Goal: Information Seeking & Learning: Learn about a topic

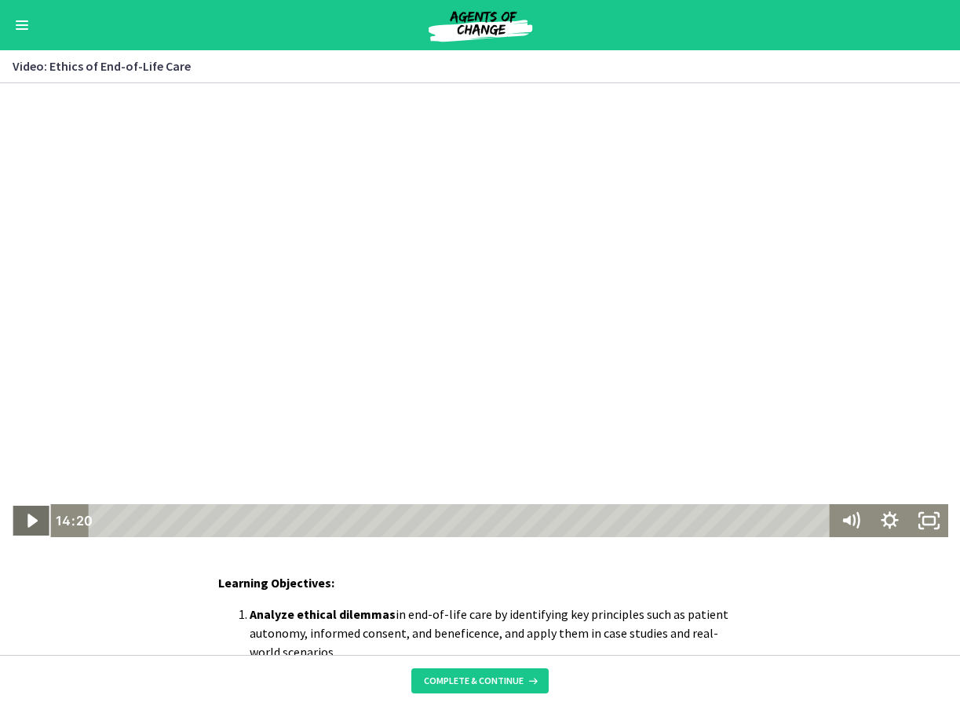
click at [35, 521] on icon "Play Video" at bounding box center [32, 520] width 39 height 33
click at [102, 213] on div at bounding box center [480, 310] width 937 height 454
click at [19, 527] on icon "Play Video" at bounding box center [32, 520] width 39 height 33
click at [838, 133] on div at bounding box center [480, 310] width 937 height 454
click at [21, 524] on icon "Play Video" at bounding box center [32, 520] width 47 height 39
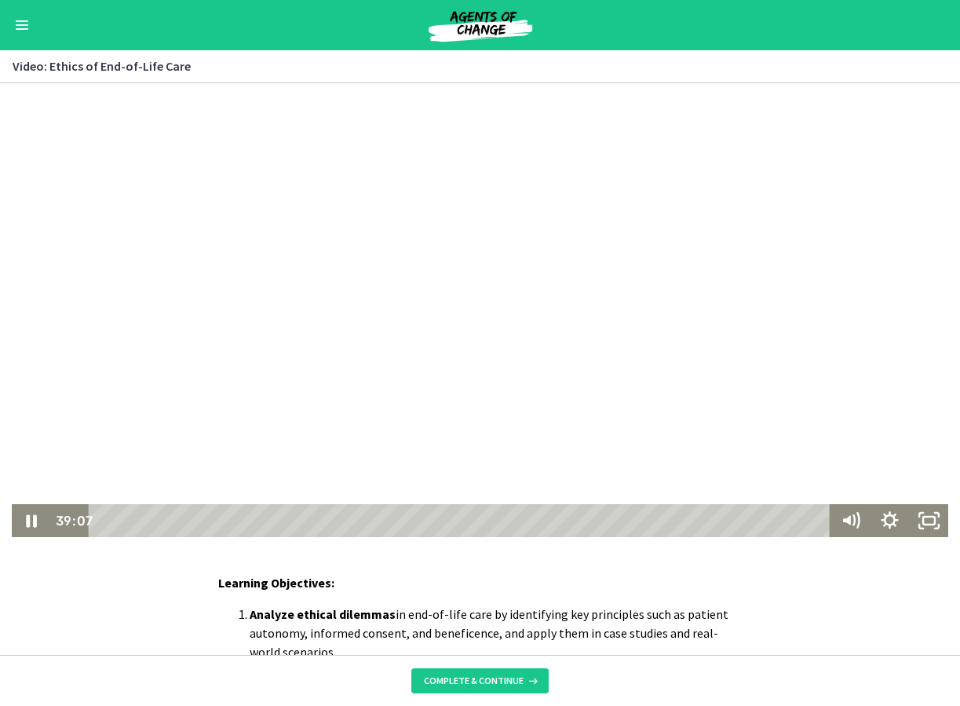
click at [847, 304] on div at bounding box center [480, 310] width 937 height 454
click at [27, 523] on icon "Play Video" at bounding box center [32, 519] width 10 height 13
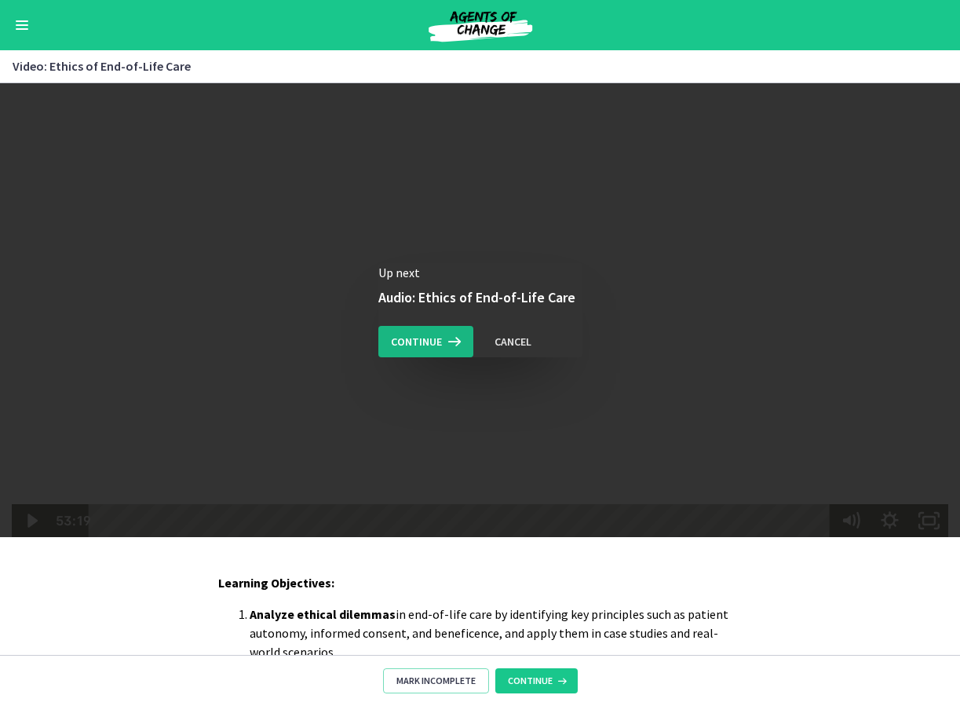
click at [412, 340] on span "Continue" at bounding box center [416, 341] width 51 height 19
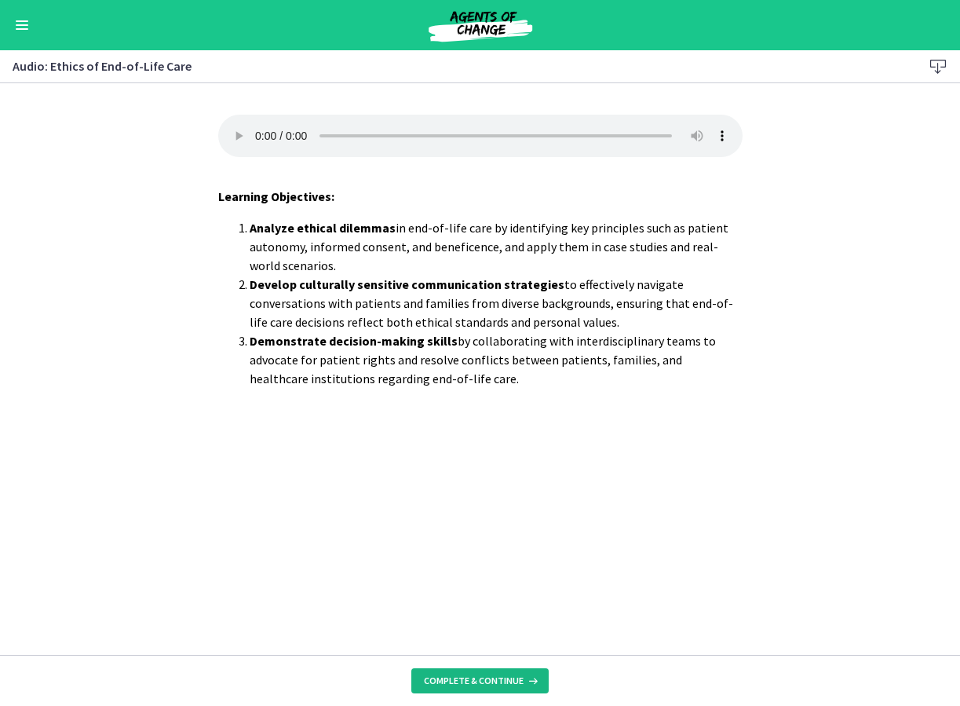
click at [481, 674] on span "Complete & continue" at bounding box center [474, 680] width 100 height 13
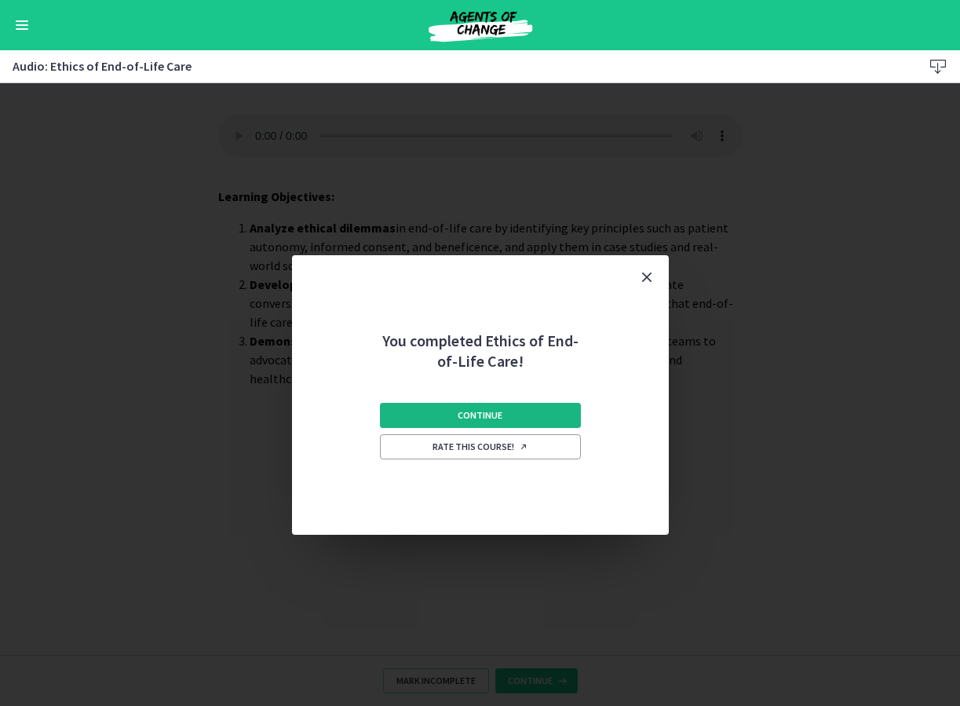
click at [477, 418] on span "Continue" at bounding box center [480, 415] width 45 height 13
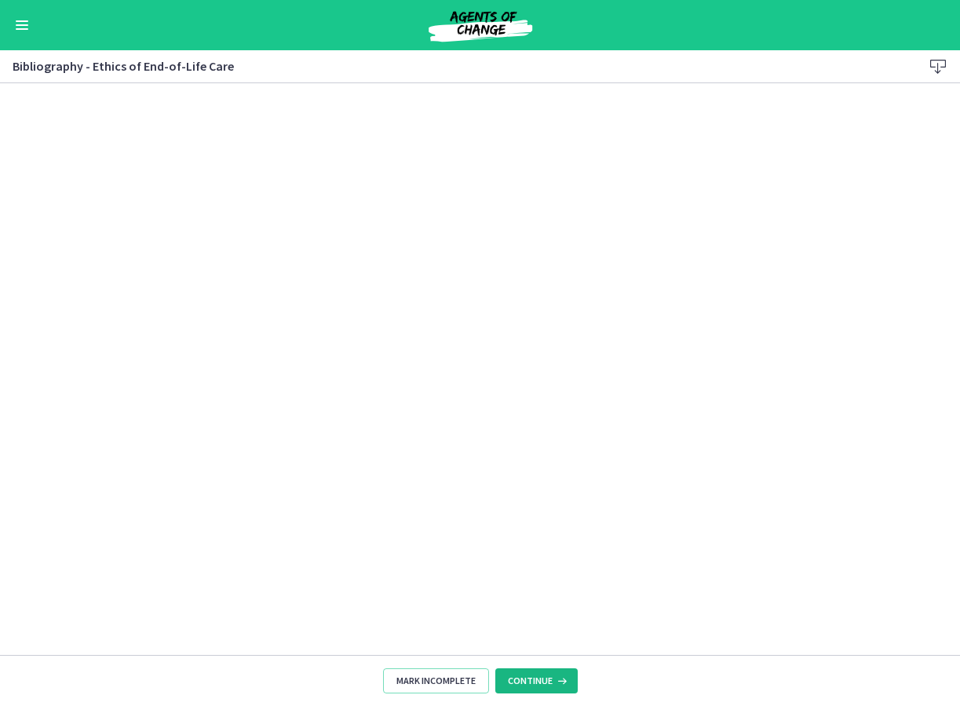
click at [543, 678] on span "Continue" at bounding box center [530, 680] width 45 height 13
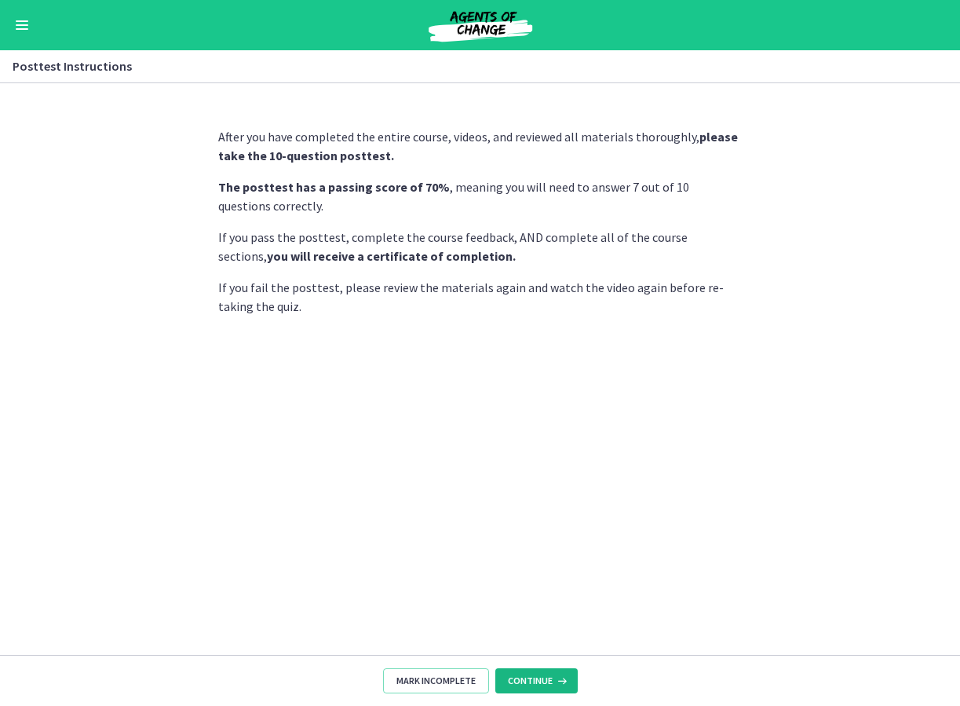
click at [543, 678] on span "Continue" at bounding box center [530, 680] width 45 height 13
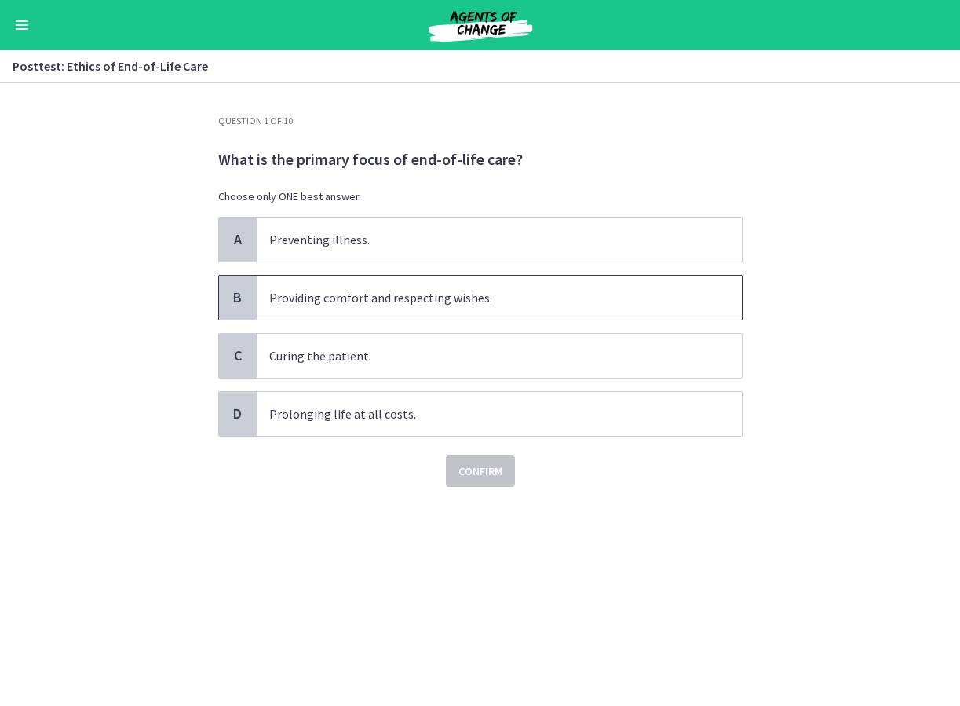
click at [363, 296] on p "Providing comfort and respecting wishes." at bounding box center [483, 297] width 429 height 19
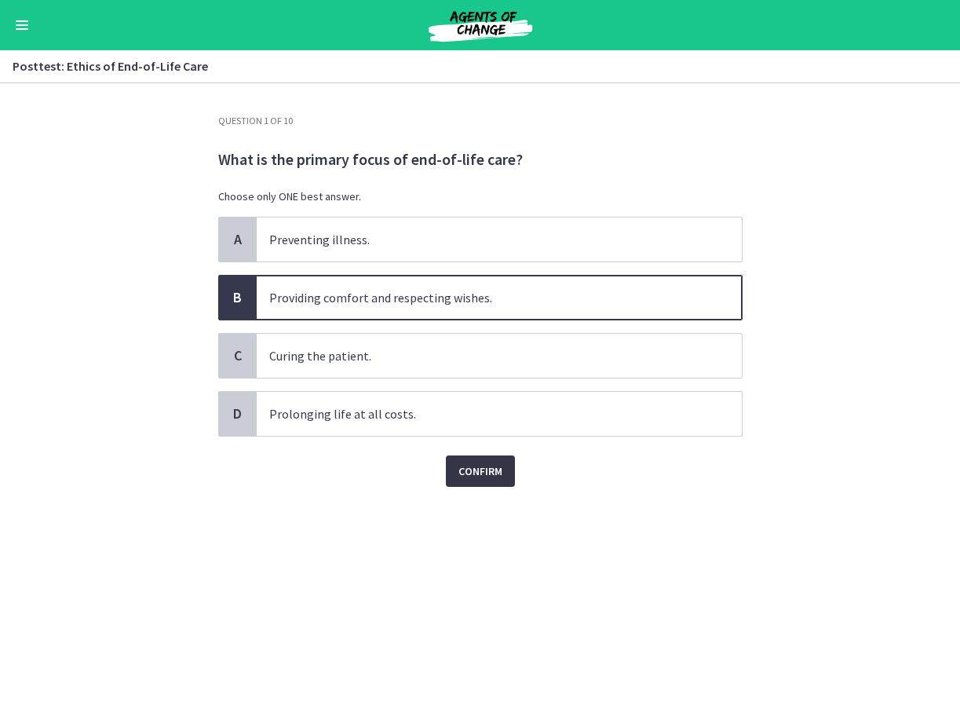
click at [487, 467] on span "Confirm" at bounding box center [480, 471] width 44 height 19
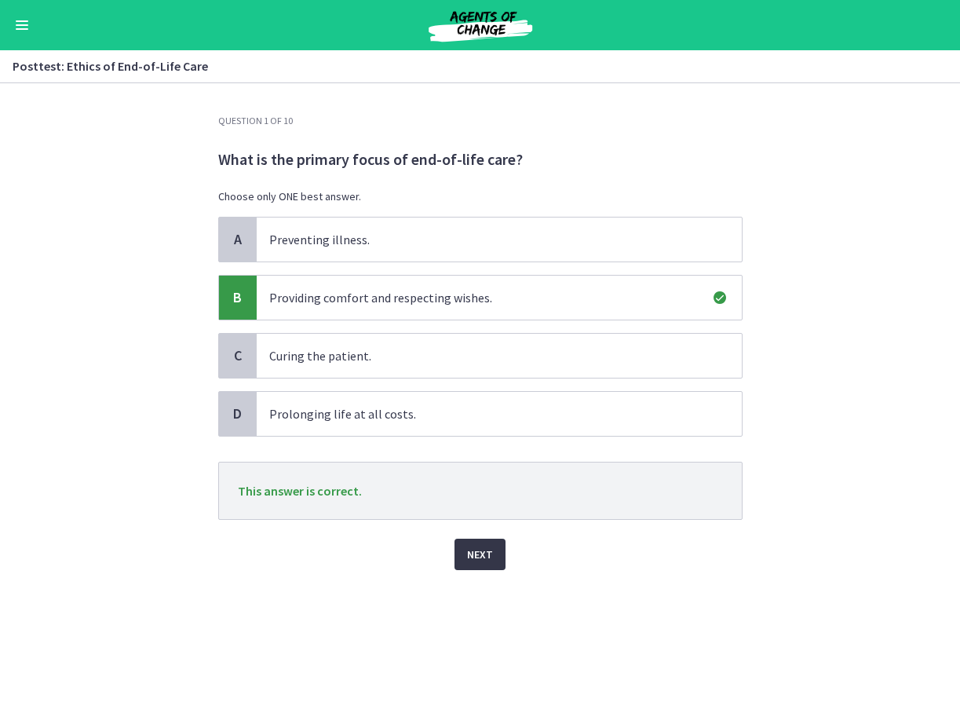
click at [471, 555] on span "Next" at bounding box center [480, 554] width 26 height 19
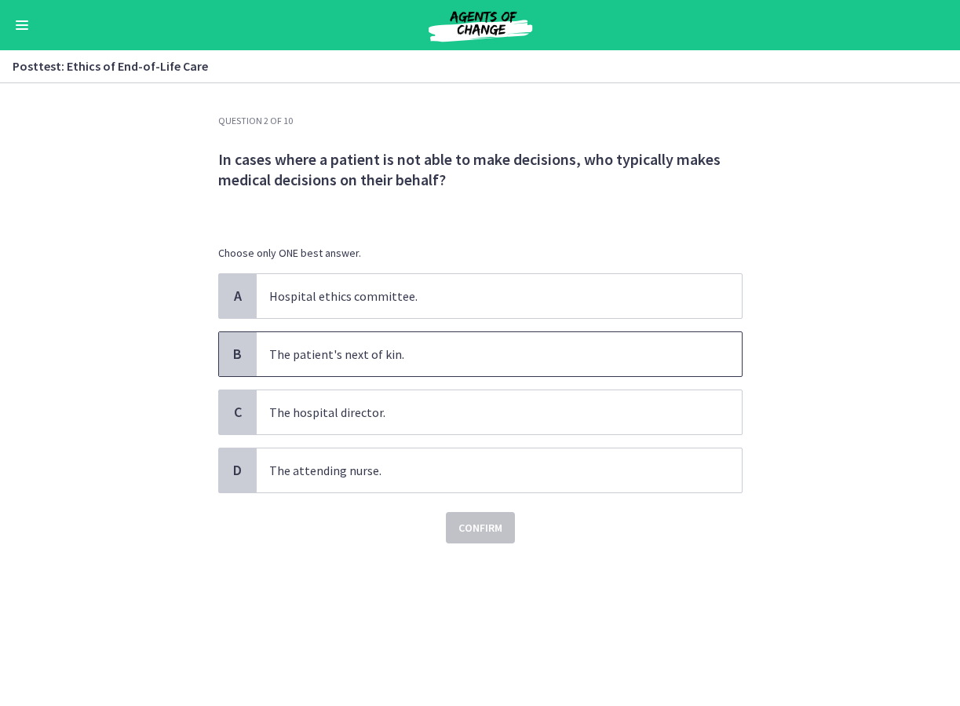
click at [318, 356] on p "The patient's next of kin." at bounding box center [483, 354] width 429 height 19
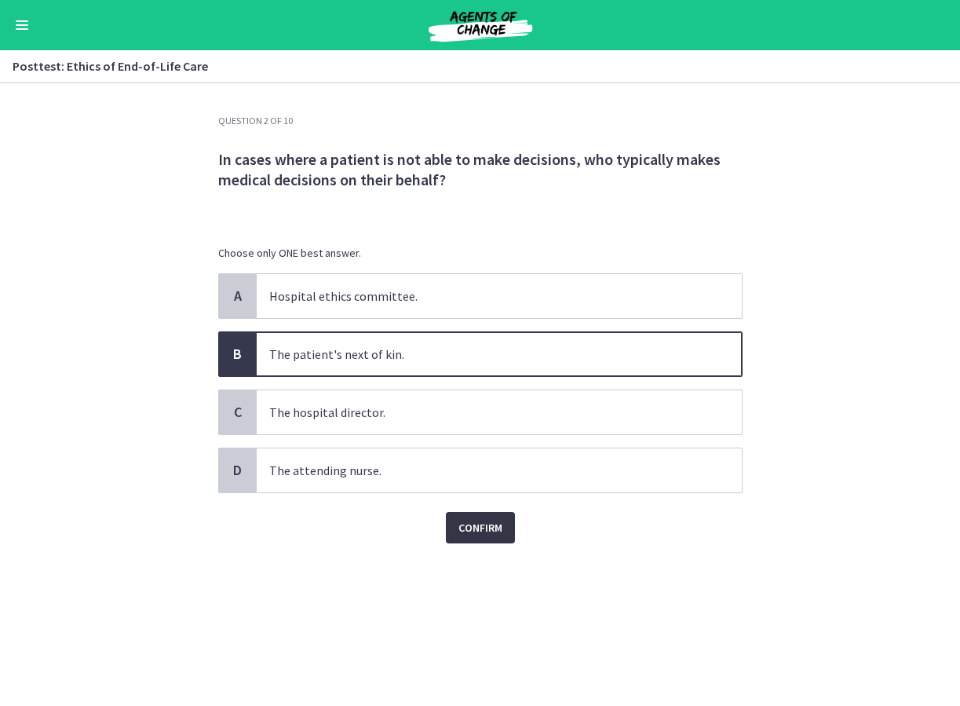
click at [484, 536] on span "Confirm" at bounding box center [480, 527] width 44 height 19
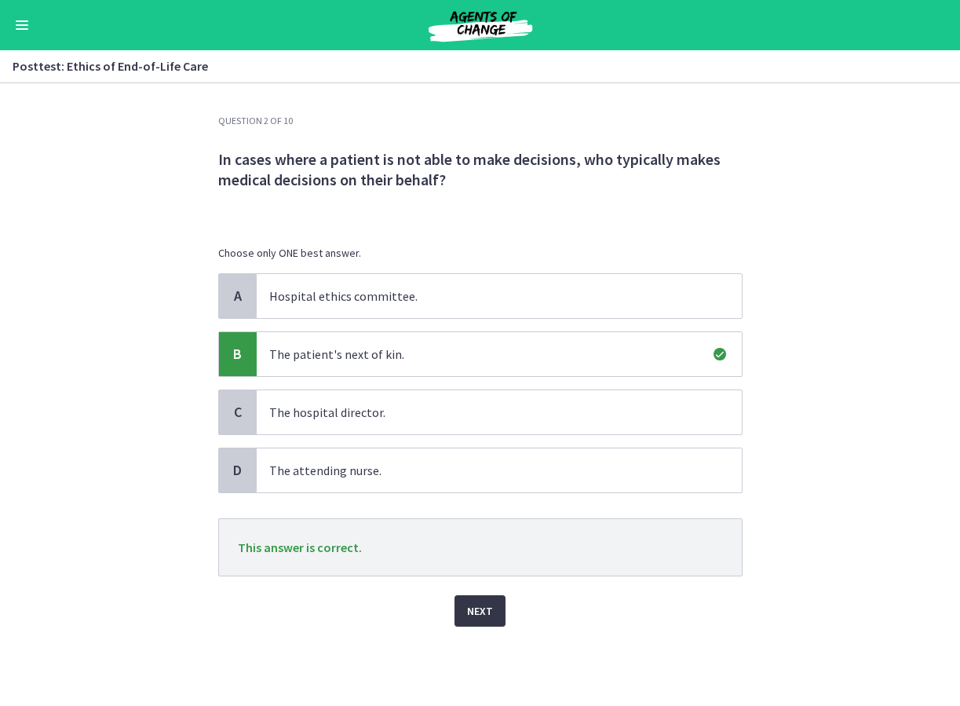
click at [499, 612] on button "Next" at bounding box center [480, 610] width 51 height 31
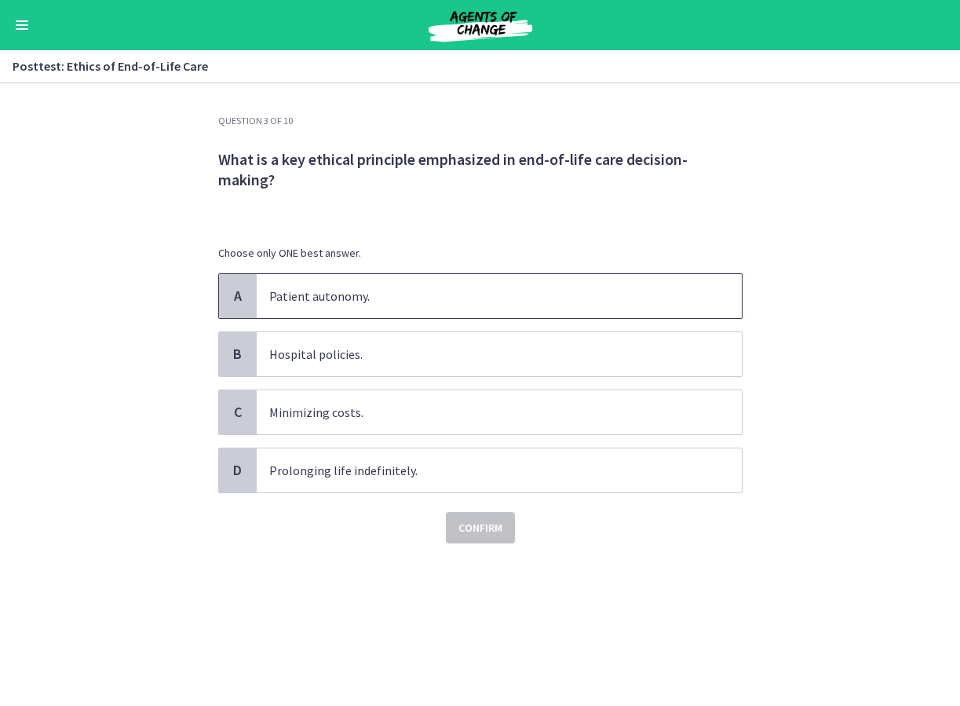
click at [364, 293] on p "Patient autonomy." at bounding box center [483, 296] width 429 height 19
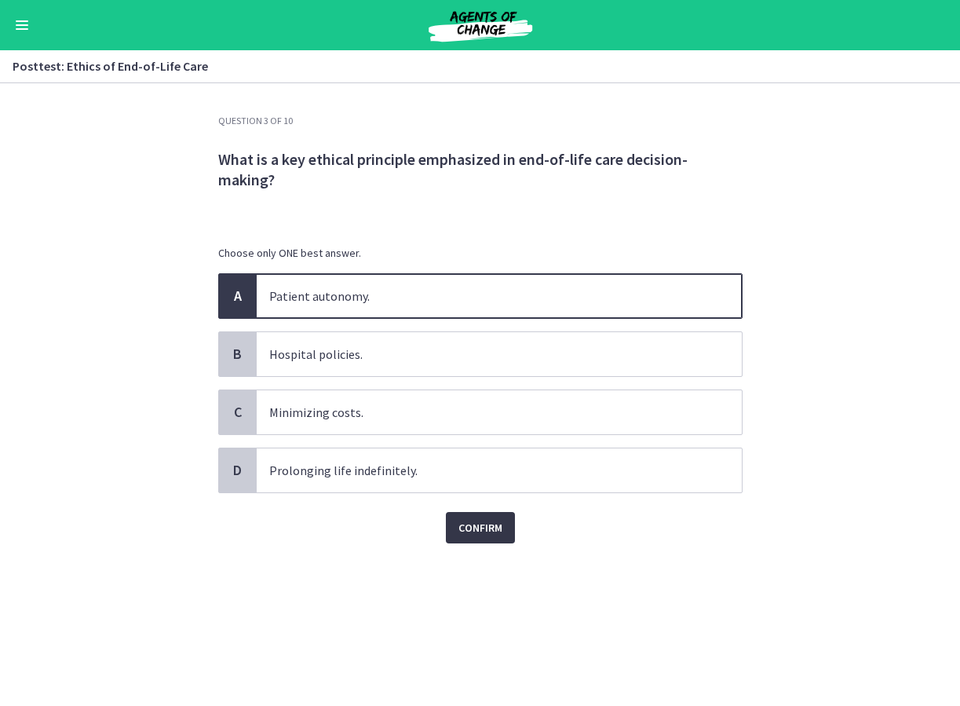
click at [492, 517] on button "Confirm" at bounding box center [480, 527] width 69 height 31
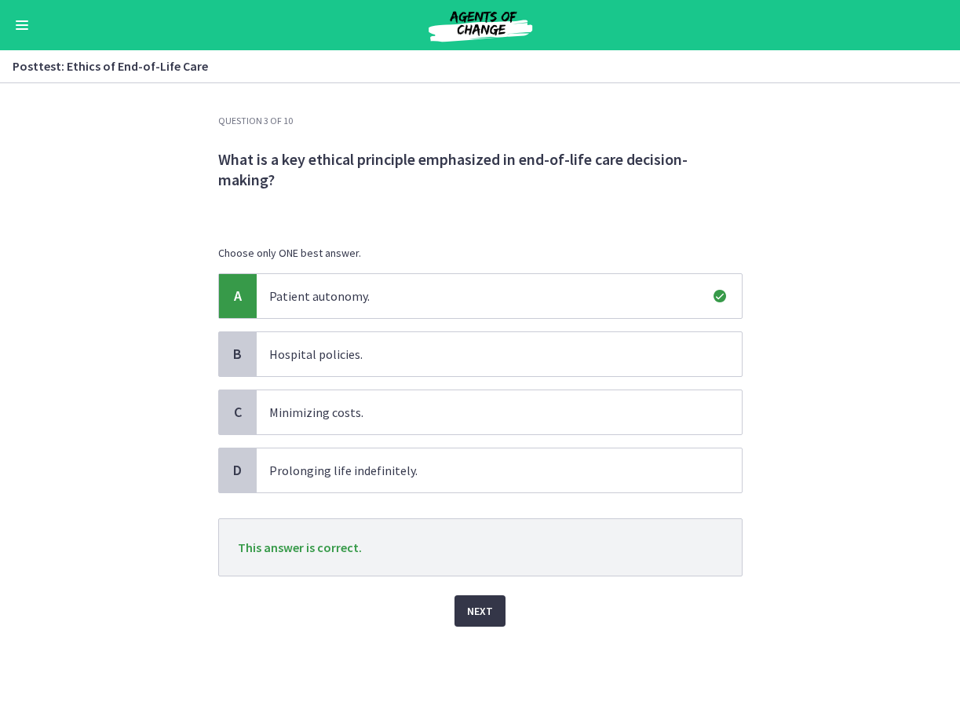
click at [469, 612] on span "Next" at bounding box center [480, 610] width 26 height 19
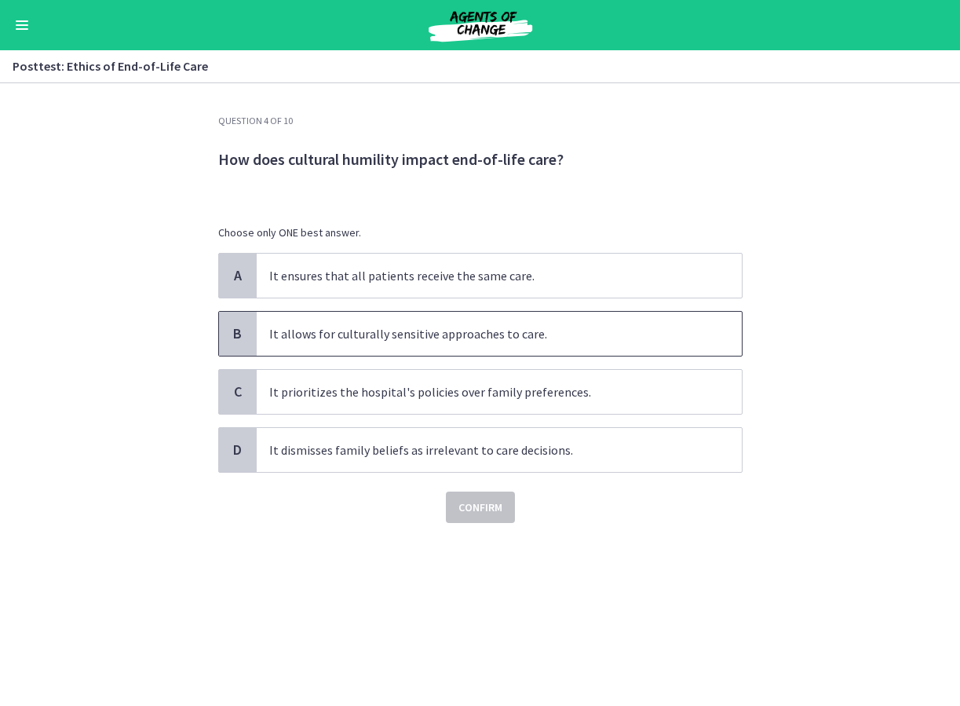
click at [462, 341] on p "It allows for culturally sensitive approaches to care." at bounding box center [483, 333] width 429 height 19
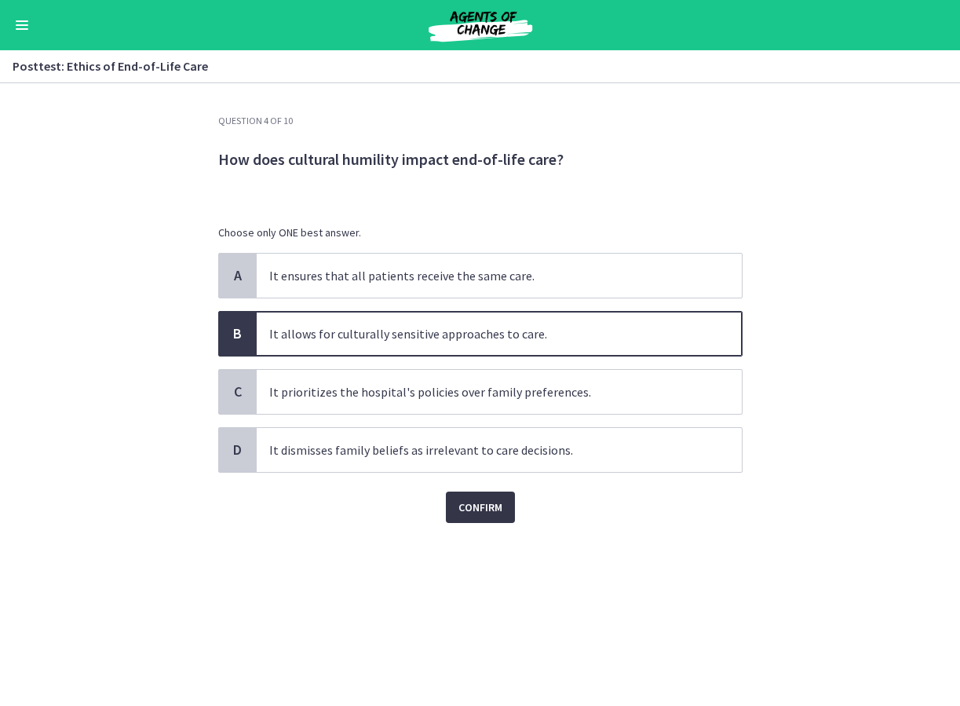
click at [484, 510] on span "Confirm" at bounding box center [480, 507] width 44 height 19
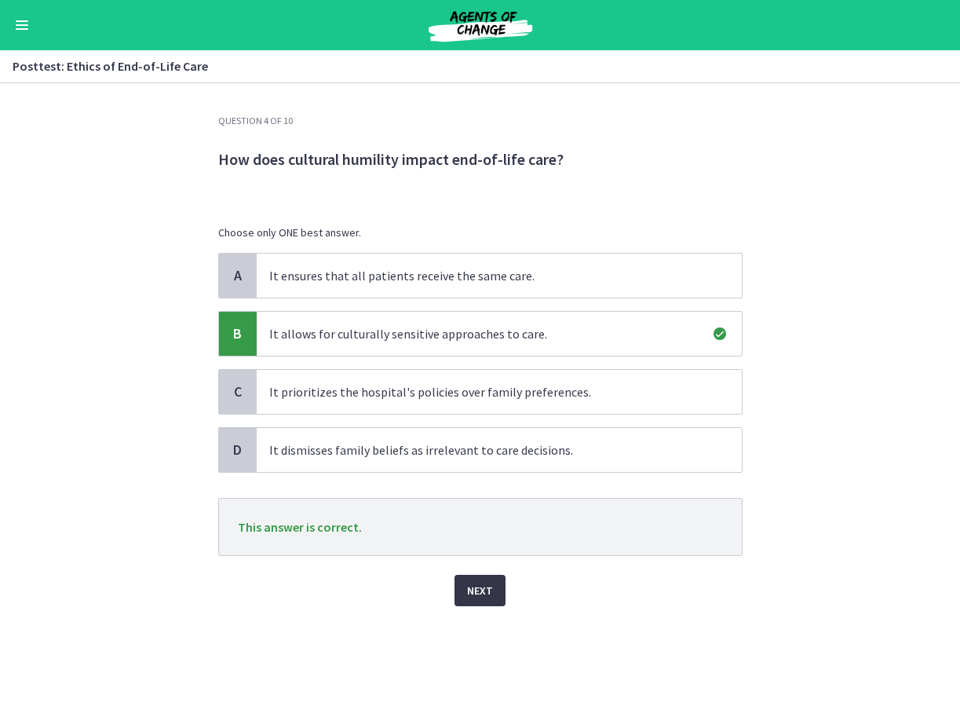
click at [485, 588] on span "Next" at bounding box center [480, 590] width 26 height 19
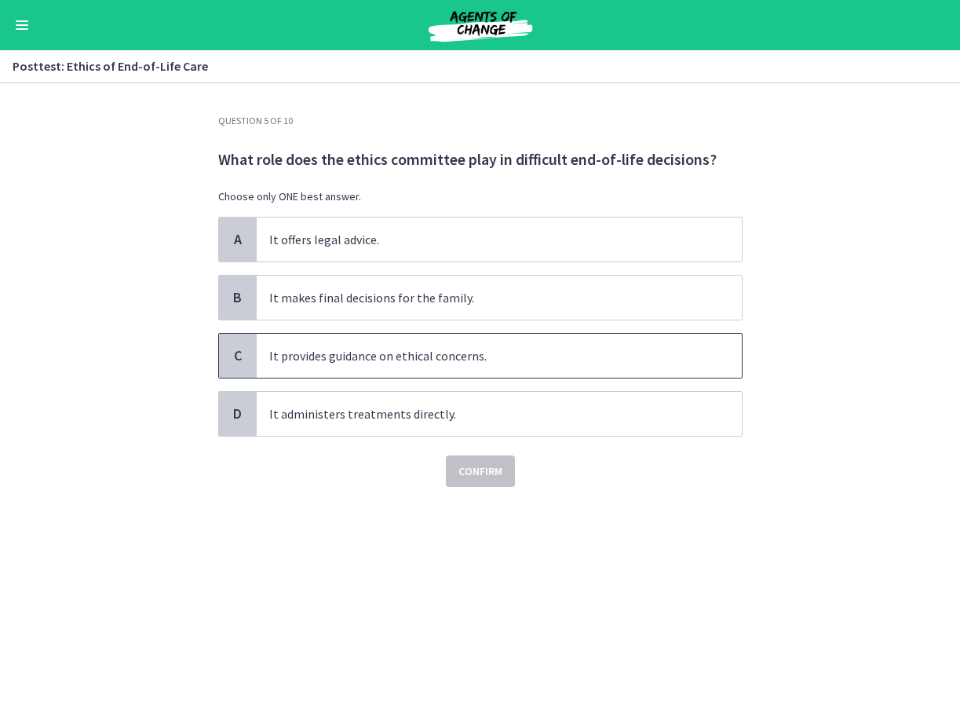
click at [369, 363] on p "It provides guidance on ethical concerns." at bounding box center [483, 355] width 429 height 19
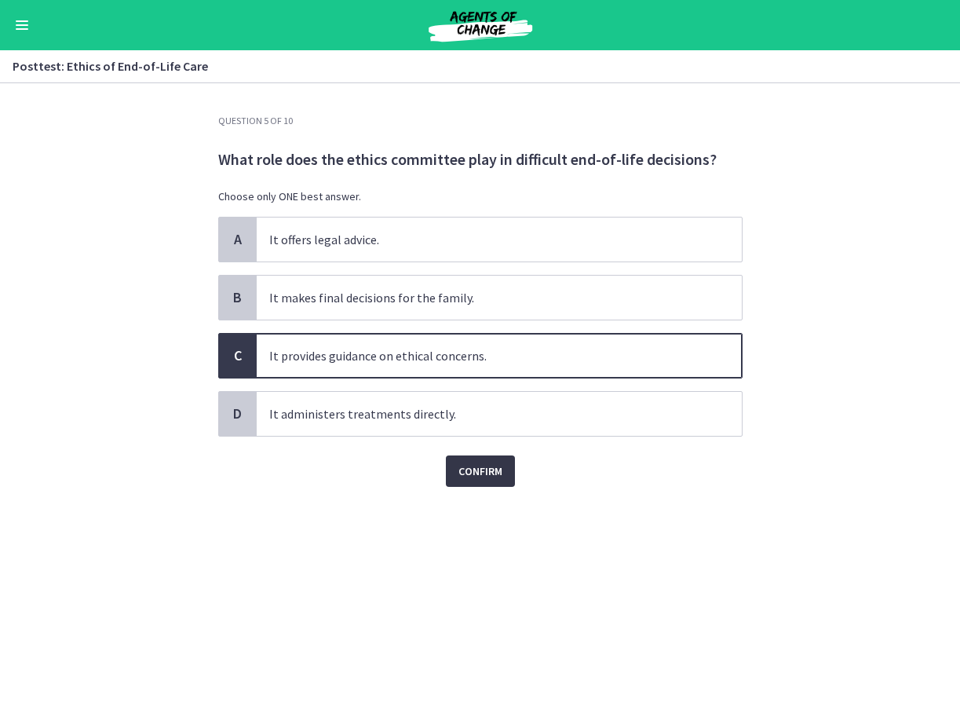
click at [476, 479] on span "Confirm" at bounding box center [480, 471] width 44 height 19
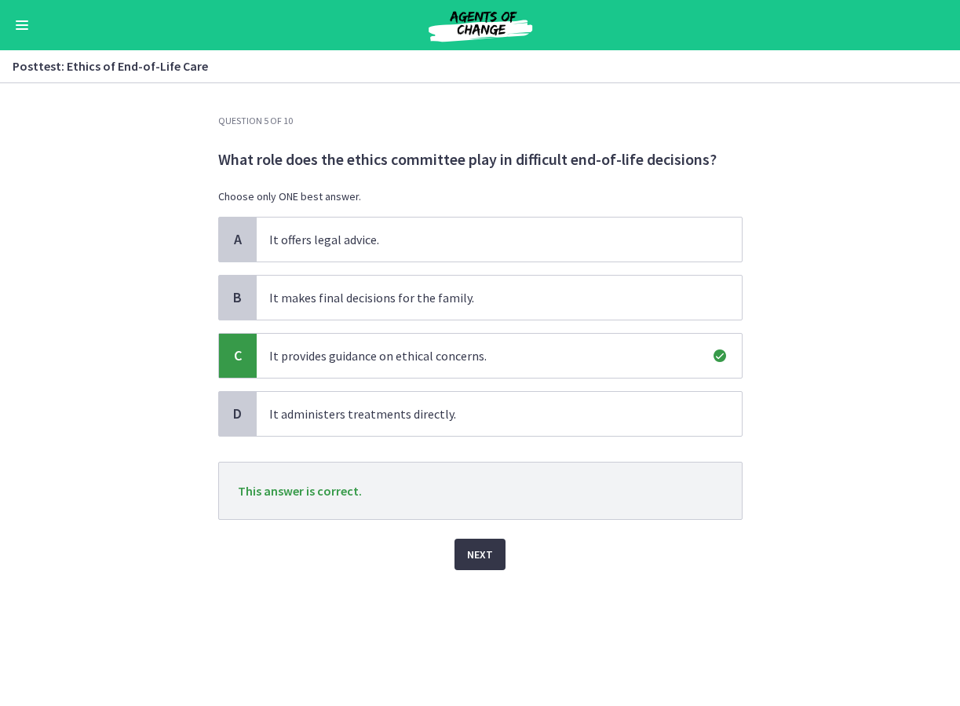
click at [482, 544] on button "Next" at bounding box center [480, 554] width 51 height 31
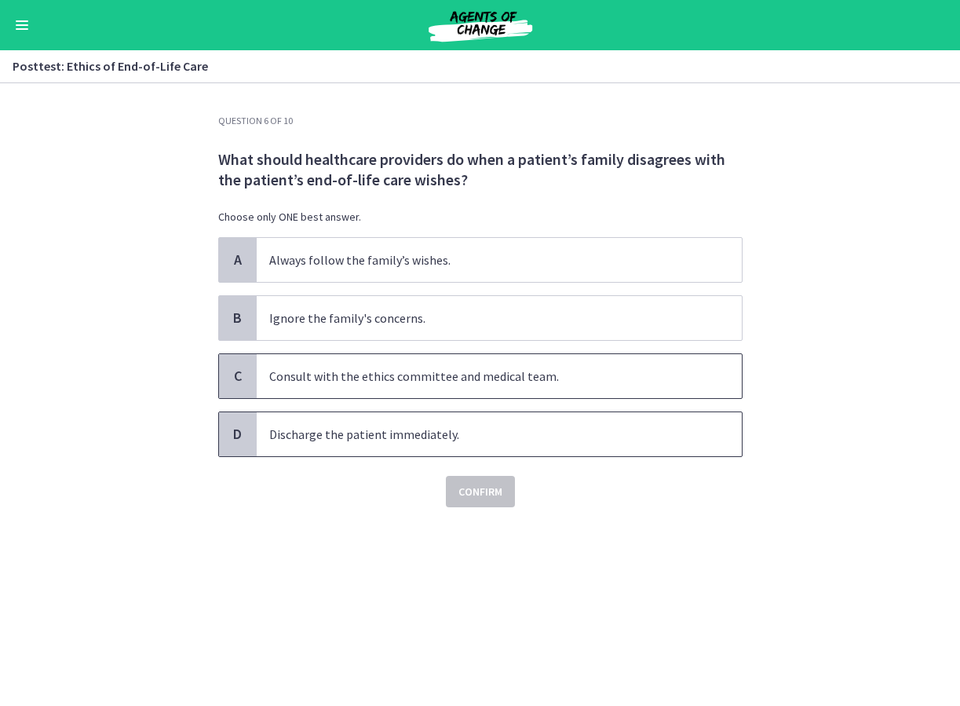
drag, startPoint x: 363, startPoint y: 379, endPoint x: 441, endPoint y: 447, distance: 103.5
click at [363, 380] on p "Consult with the ethics committee and medical team." at bounding box center [483, 376] width 429 height 19
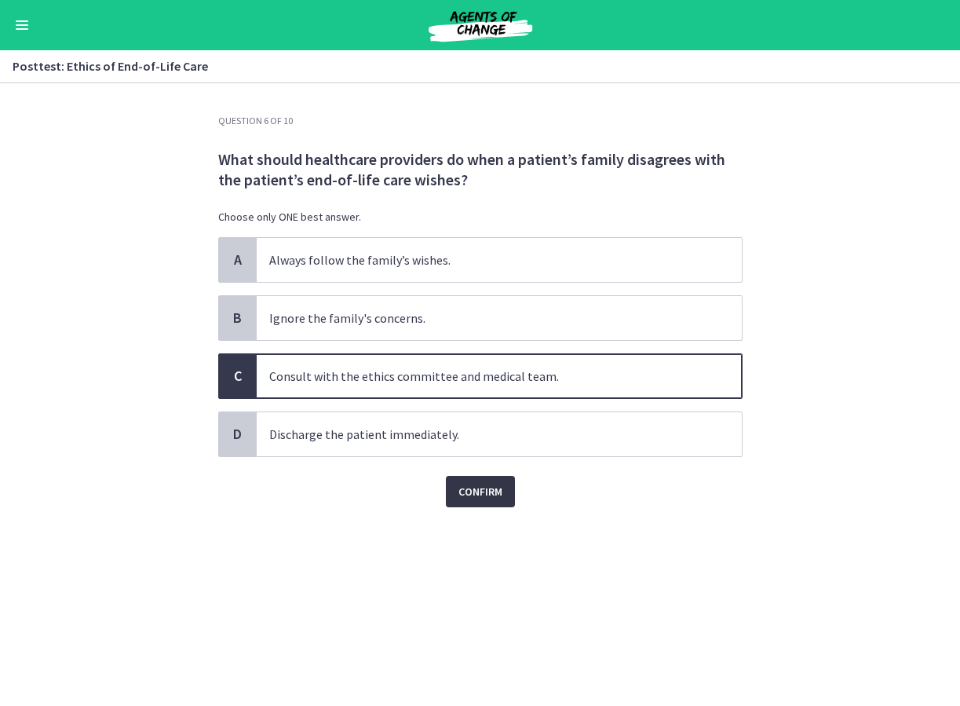
click at [483, 487] on span "Confirm" at bounding box center [480, 491] width 44 height 19
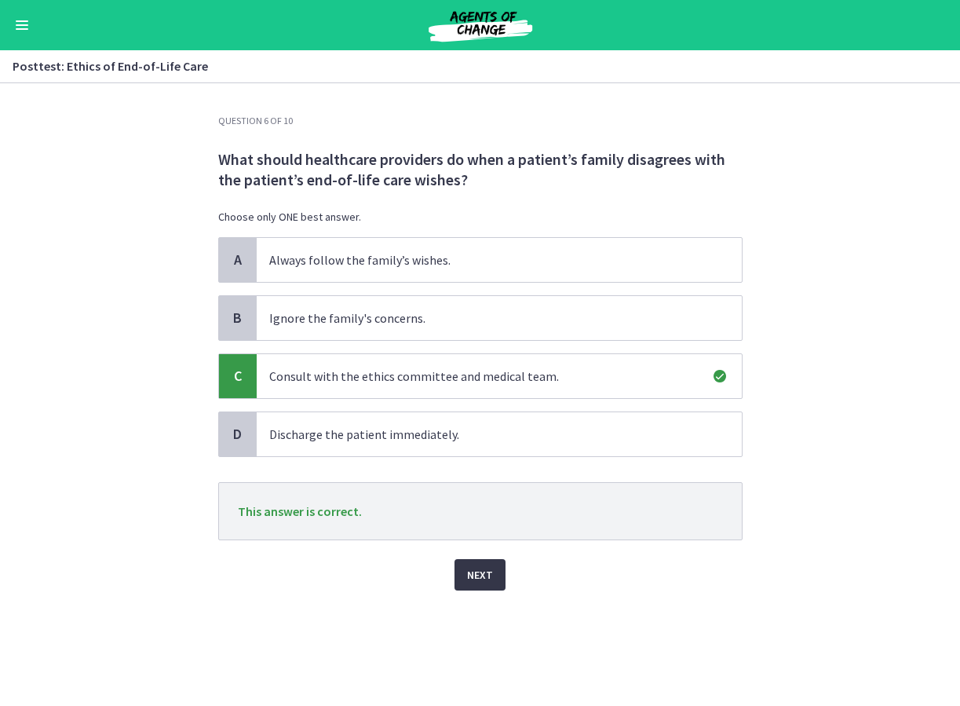
click at [475, 579] on span "Next" at bounding box center [480, 574] width 26 height 19
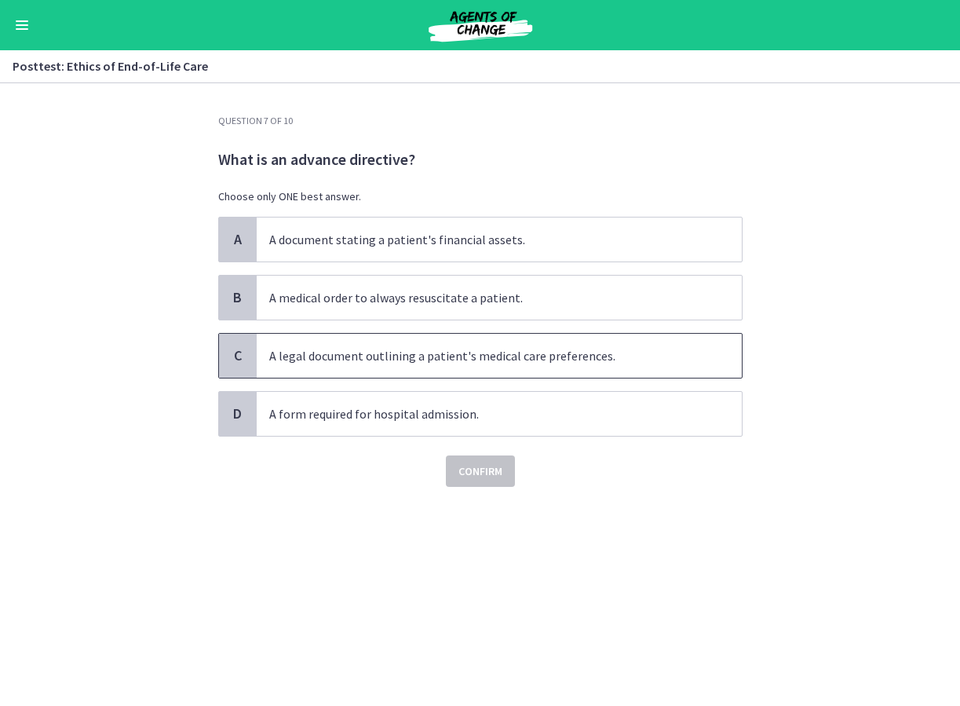
click at [438, 348] on p "A legal document outlining a patient's medical care preferences." at bounding box center [483, 355] width 429 height 19
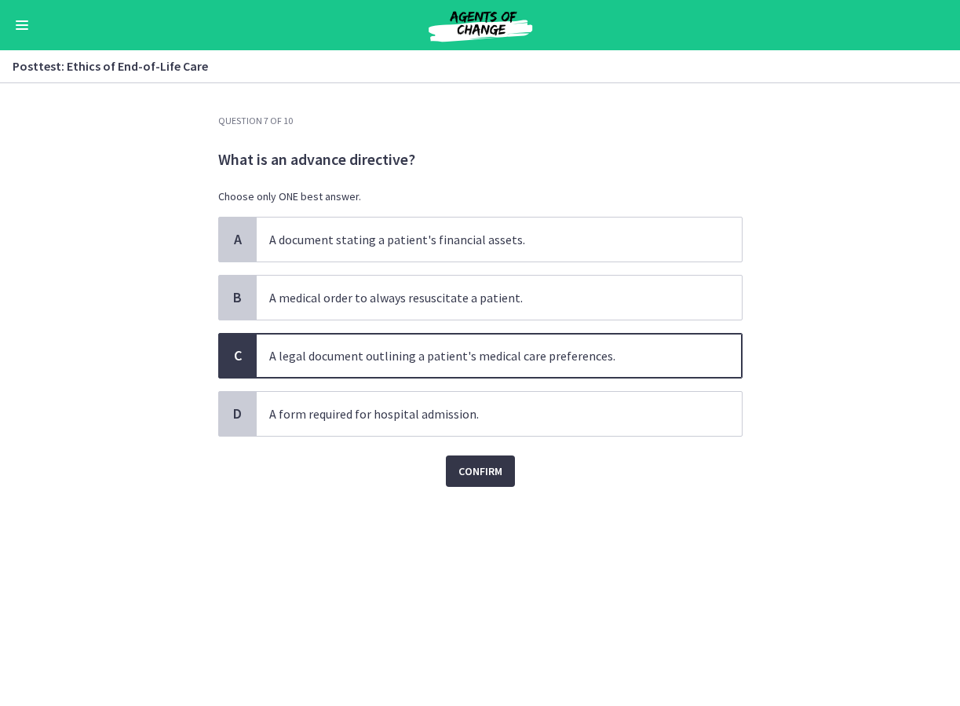
click at [483, 466] on span "Confirm" at bounding box center [480, 471] width 44 height 19
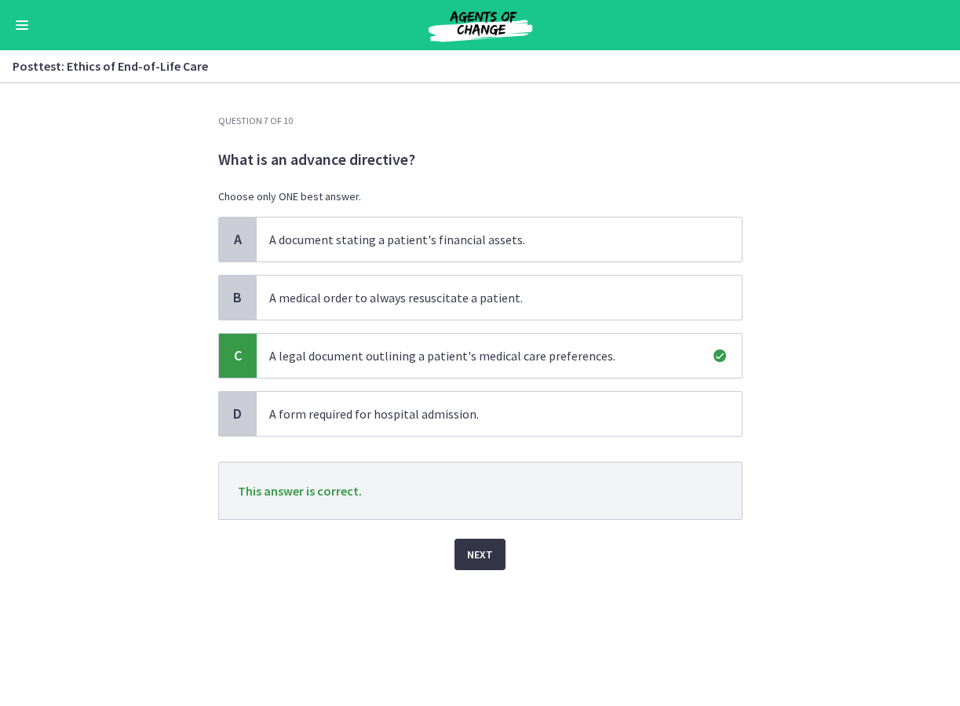
click at [483, 556] on span "Next" at bounding box center [480, 554] width 26 height 19
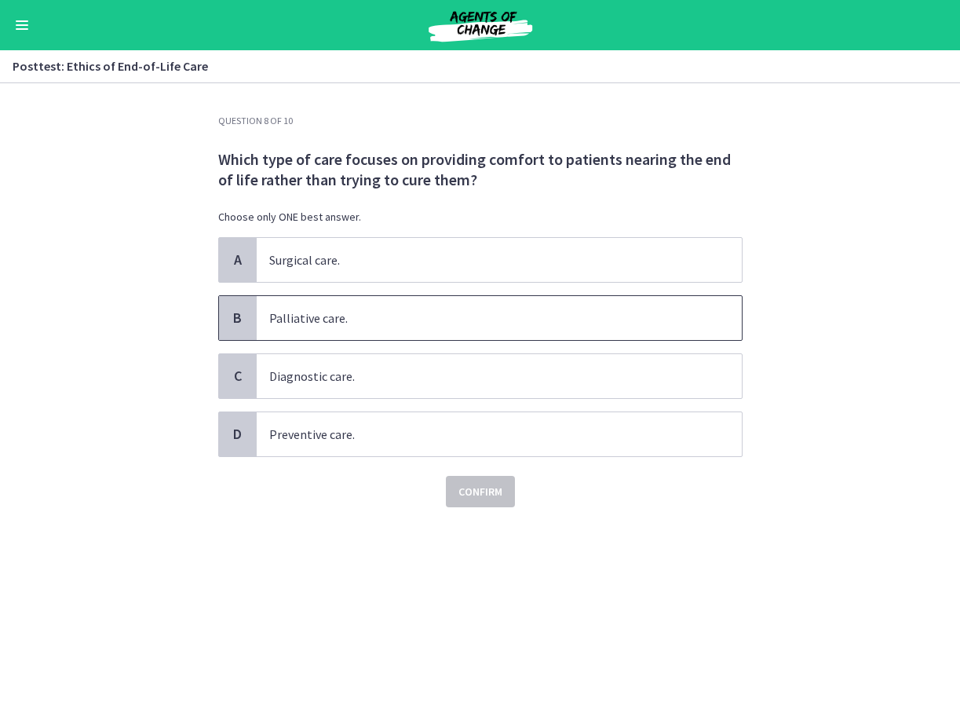
click at [334, 311] on p "Palliative care." at bounding box center [483, 318] width 429 height 19
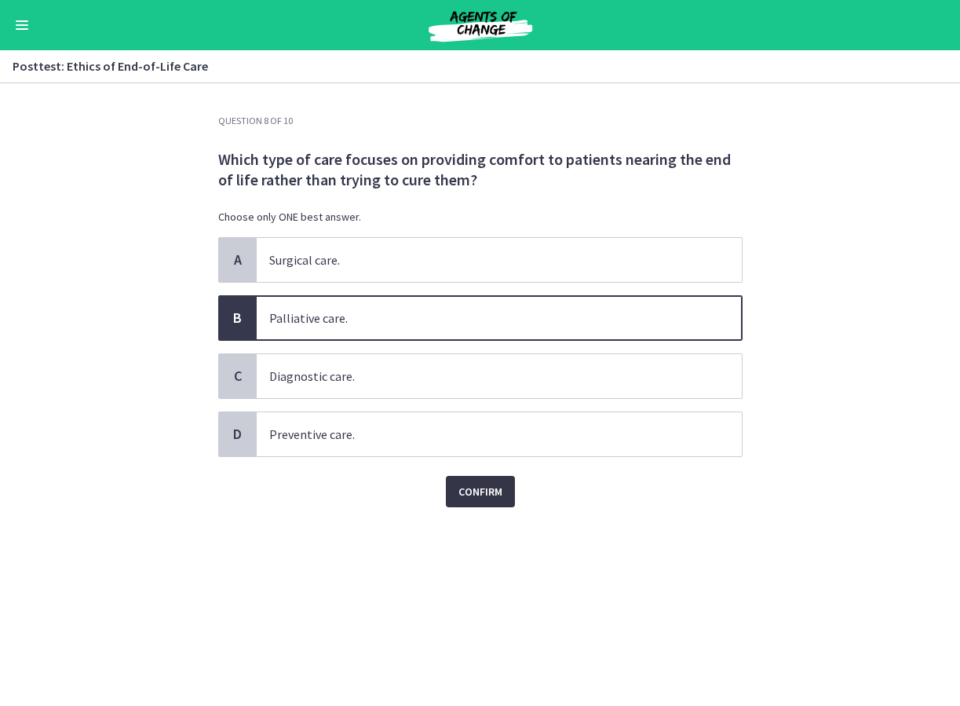
click at [487, 486] on span "Confirm" at bounding box center [480, 491] width 44 height 19
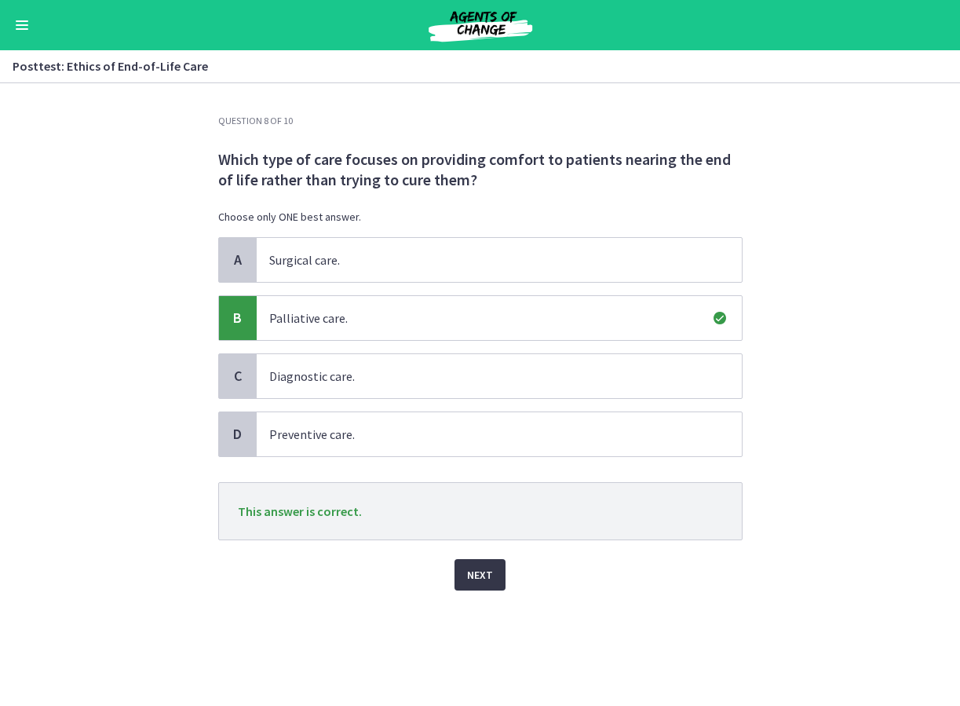
click at [473, 571] on span "Next" at bounding box center [480, 574] width 26 height 19
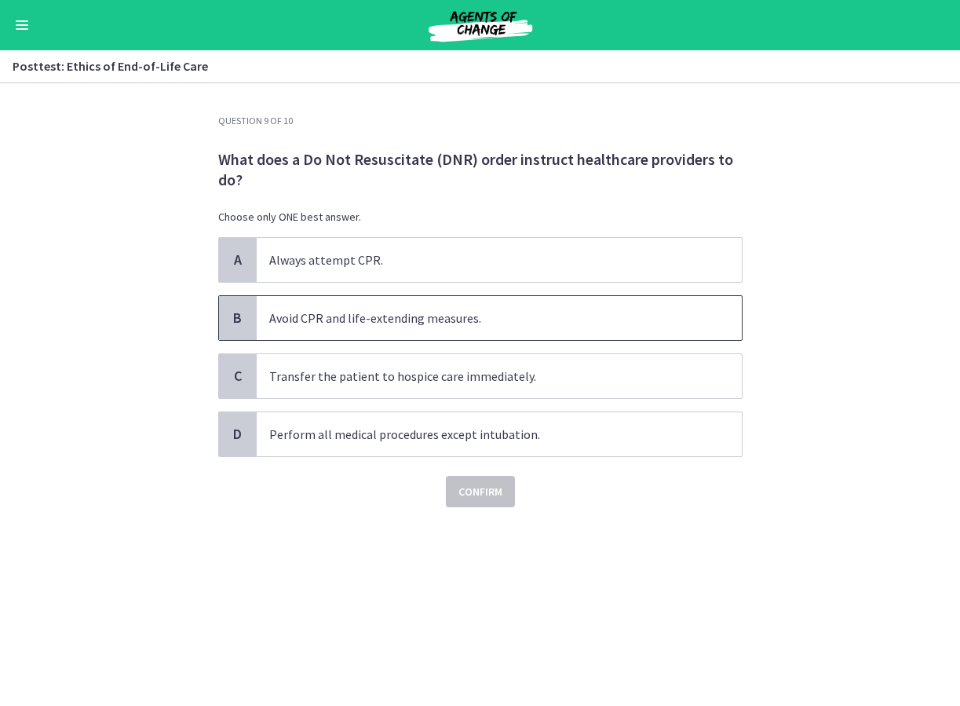
click at [360, 324] on p "Avoid CPR and life-extending measures." at bounding box center [483, 318] width 429 height 19
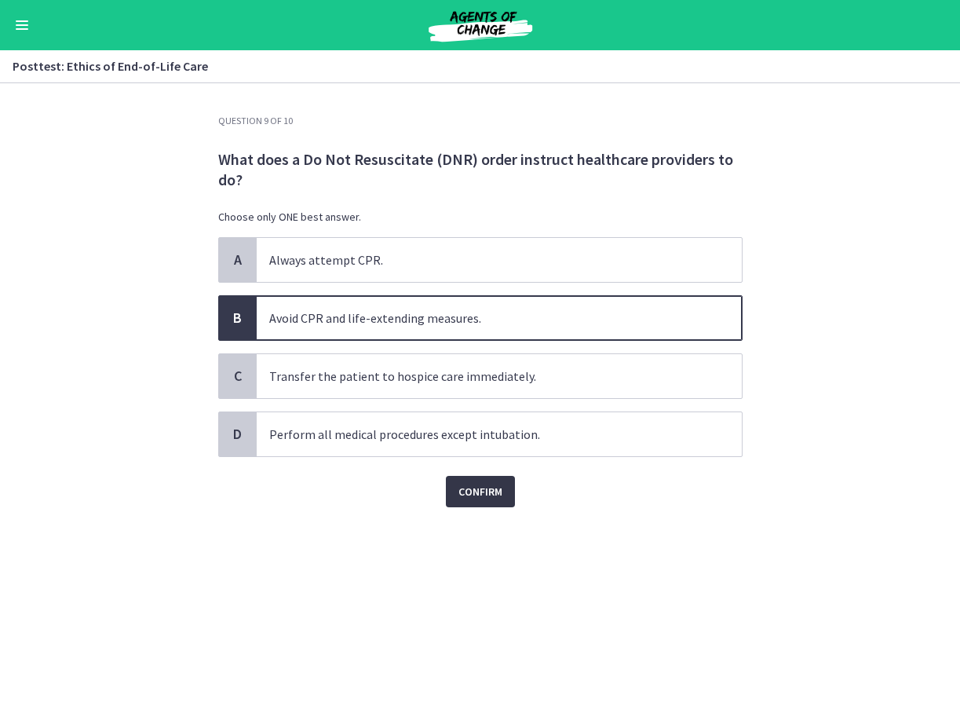
click at [487, 488] on span "Confirm" at bounding box center [480, 491] width 44 height 19
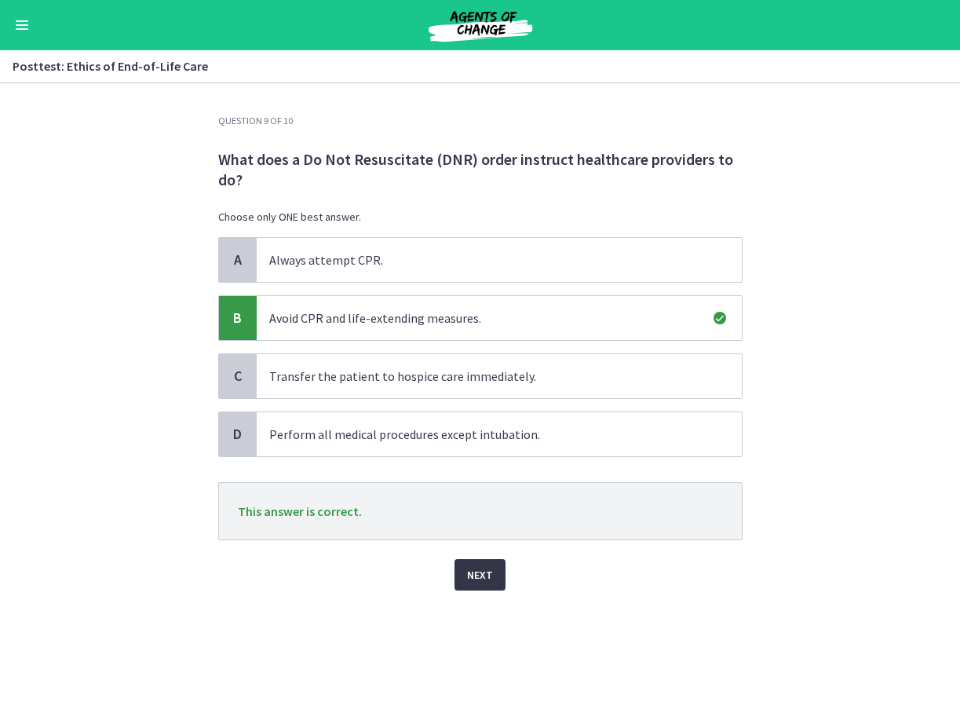
click at [492, 578] on button "Next" at bounding box center [480, 574] width 51 height 31
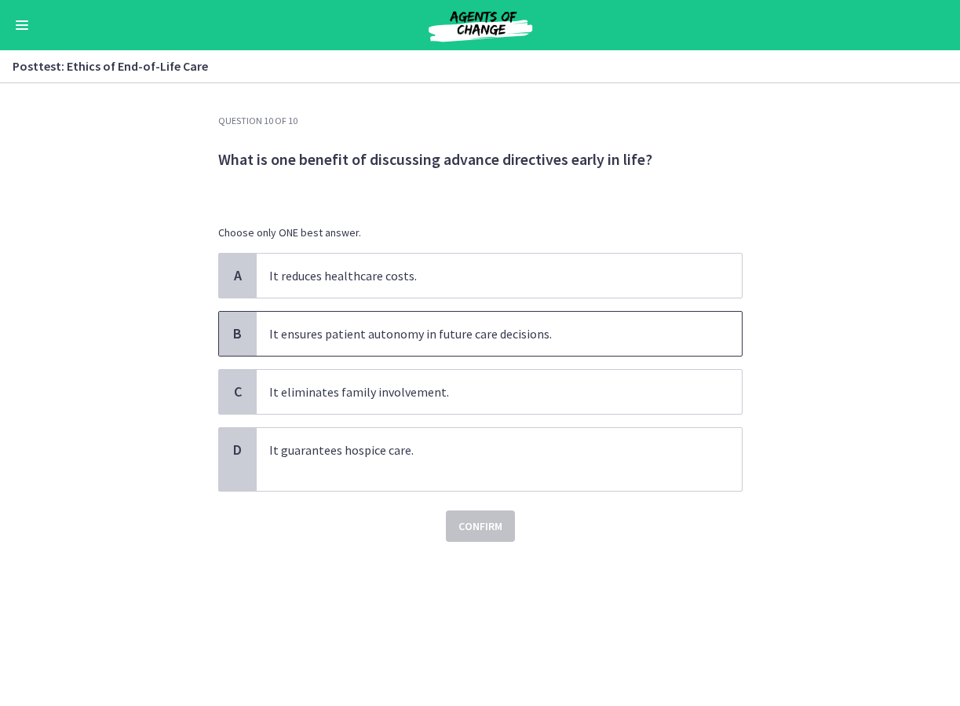
click at [404, 337] on p "It ensures patient autonomy in future care decisions." at bounding box center [483, 333] width 429 height 19
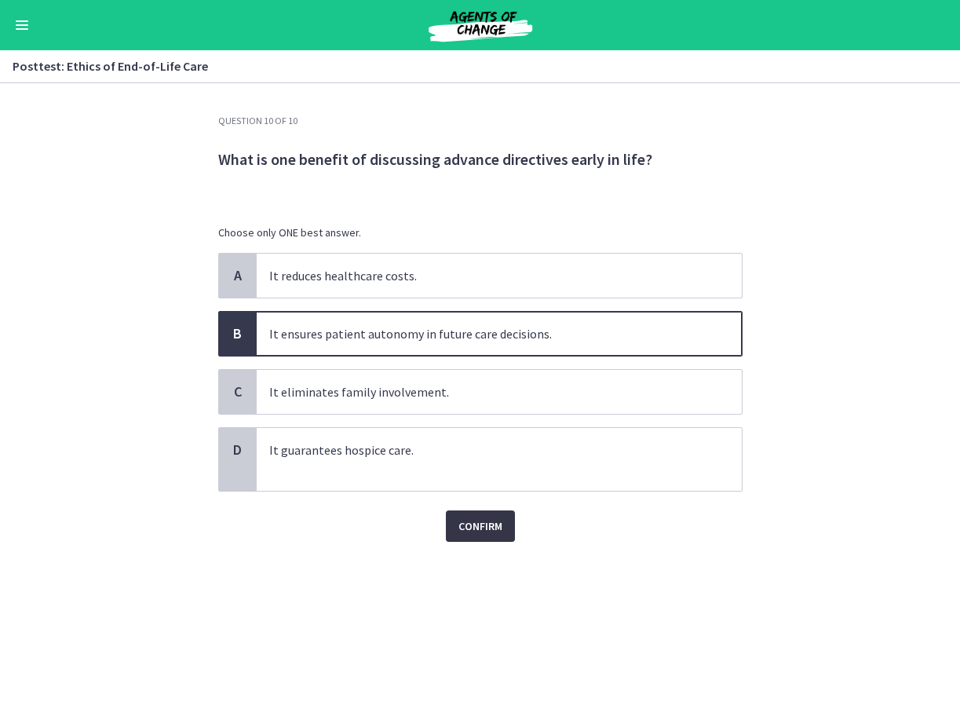
click at [499, 521] on span "Confirm" at bounding box center [480, 526] width 44 height 19
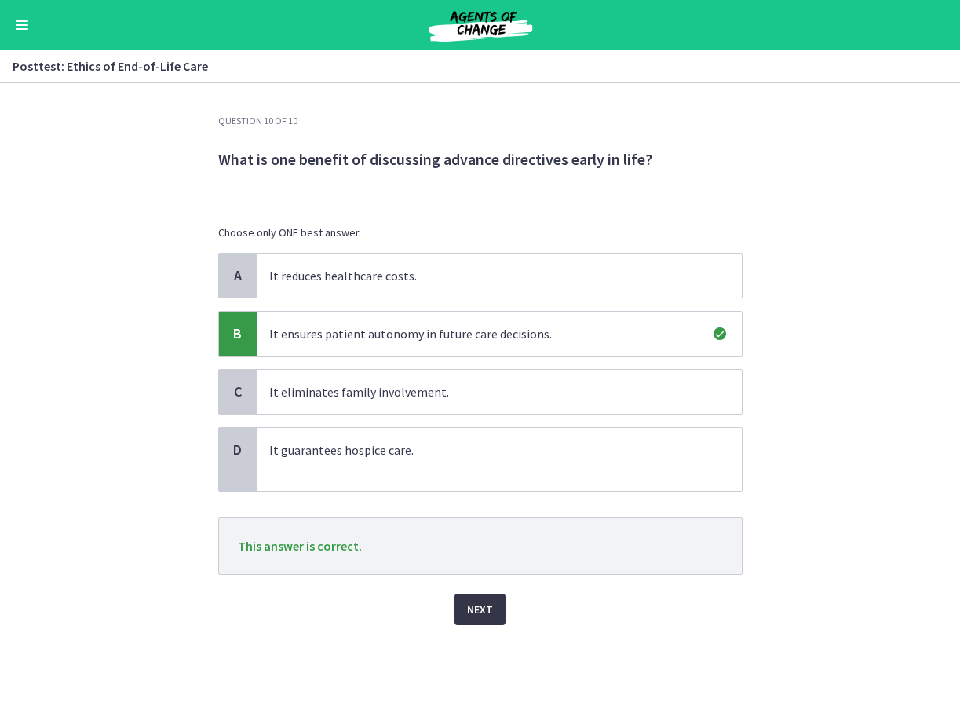
click at [477, 598] on button "Next" at bounding box center [480, 609] width 51 height 31
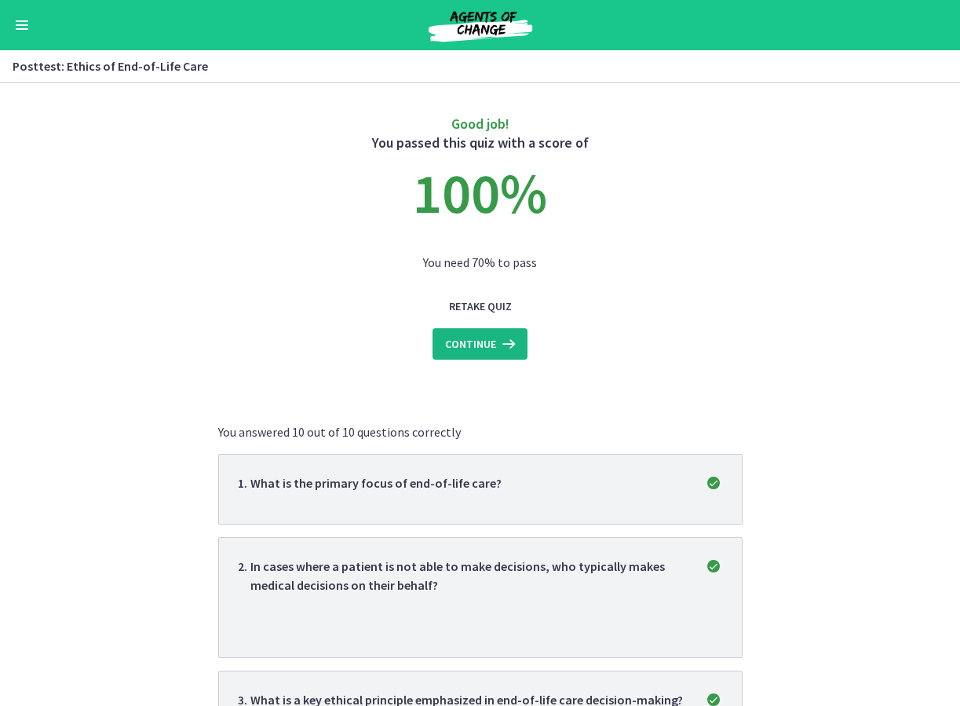
click at [482, 342] on span "Continue" at bounding box center [470, 343] width 51 height 19
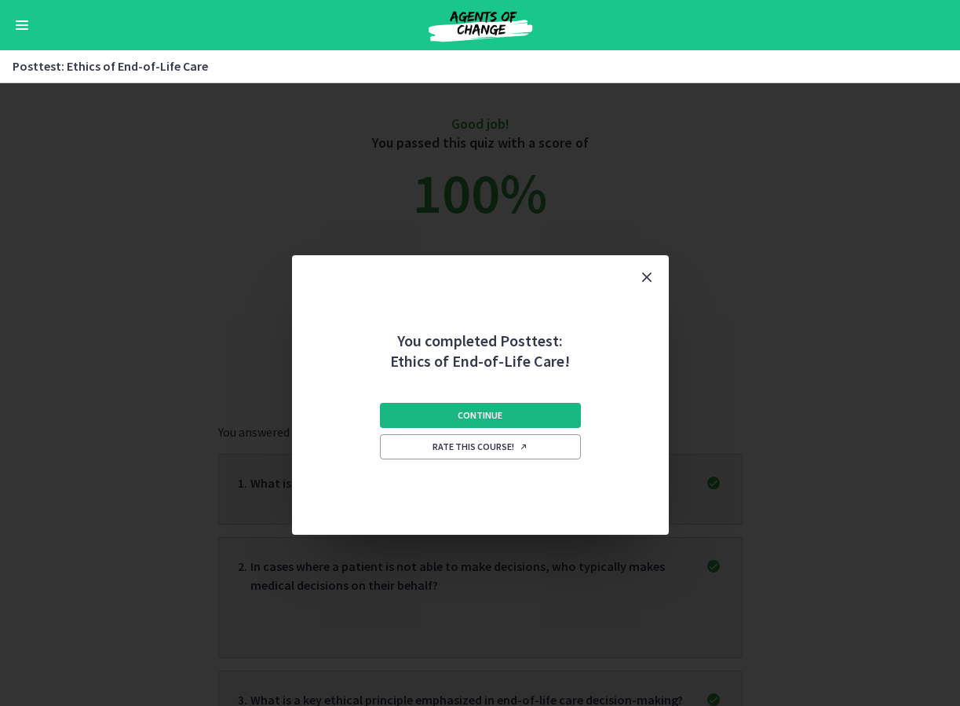
click at [492, 414] on span "Continue" at bounding box center [480, 415] width 45 height 13
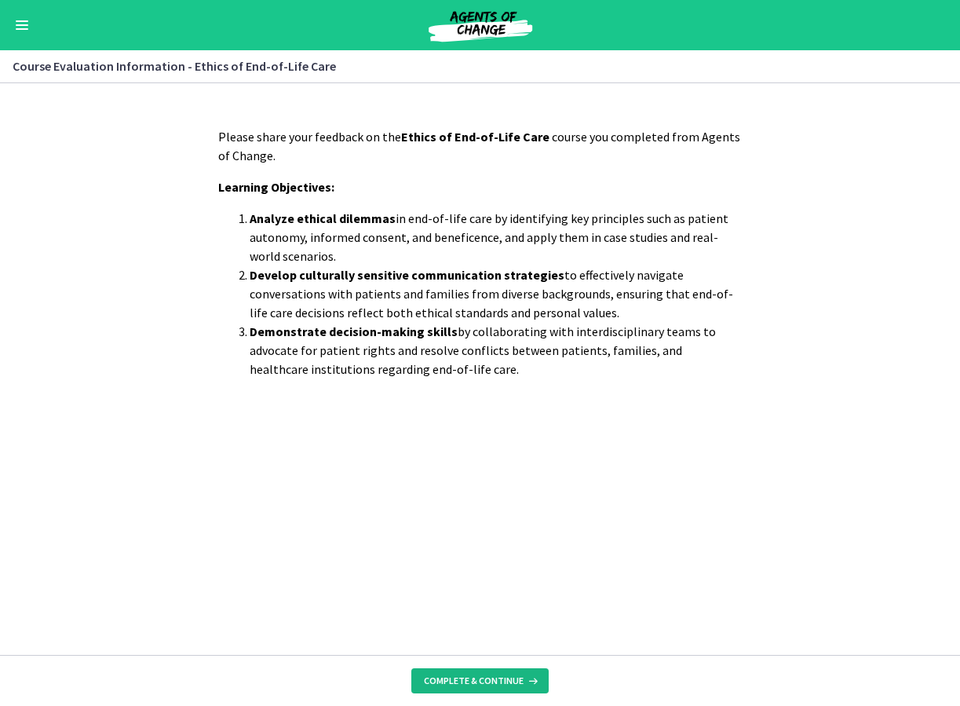
click at [471, 678] on span "Complete & continue" at bounding box center [474, 680] width 100 height 13
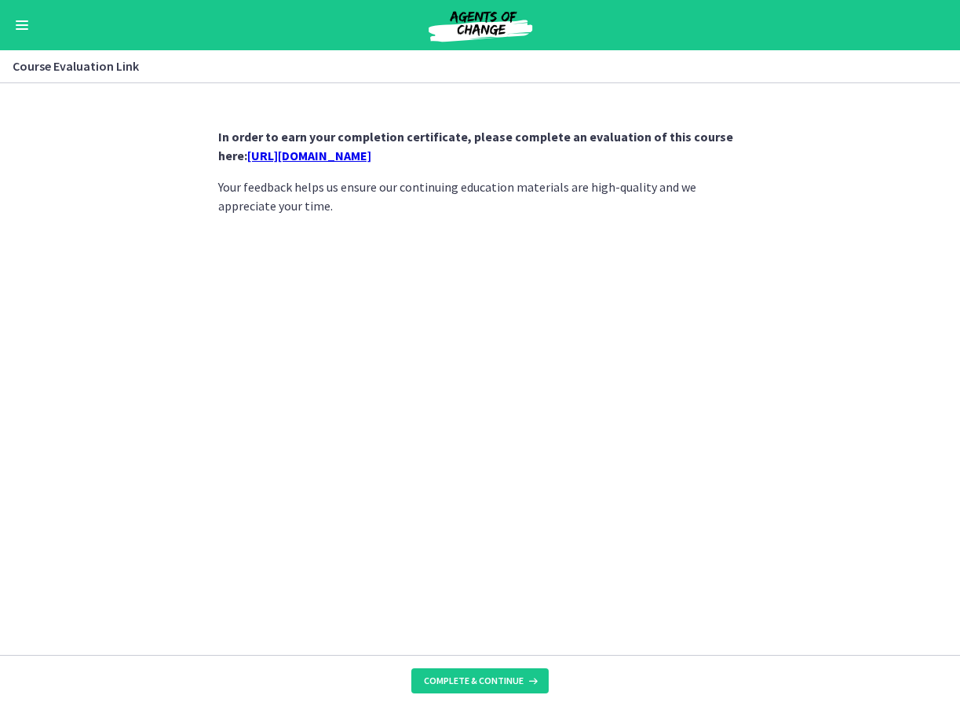
click at [366, 155] on link "[URL][DOMAIN_NAME]" at bounding box center [309, 156] width 124 height 16
click at [480, 677] on span "Complete & continue" at bounding box center [474, 680] width 100 height 13
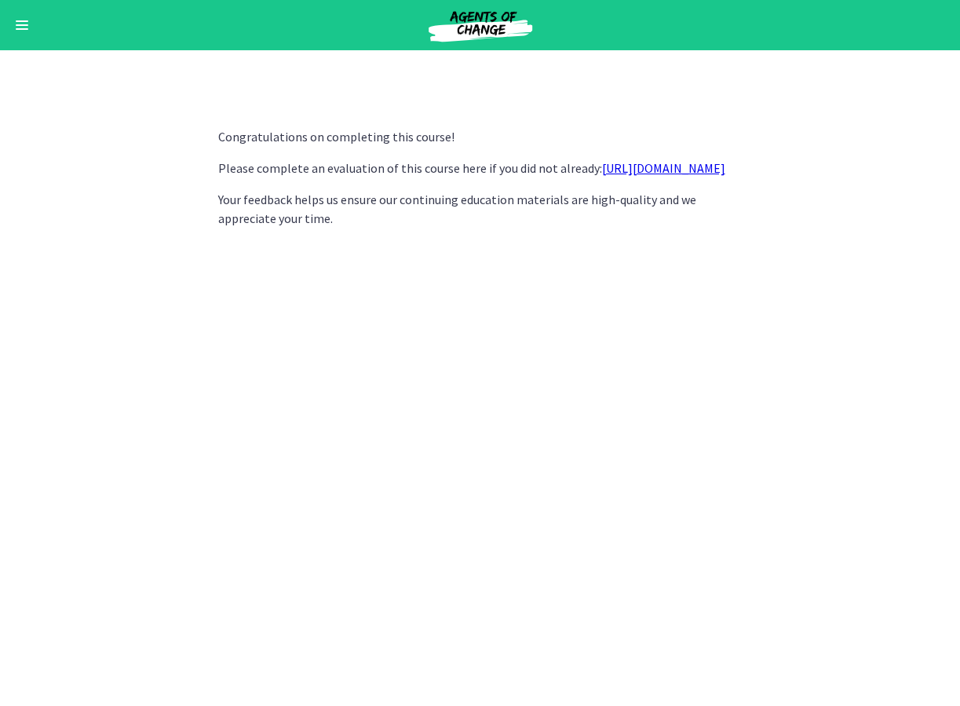
click at [27, 20] on button "Enable menu" at bounding box center [22, 25] width 19 height 19
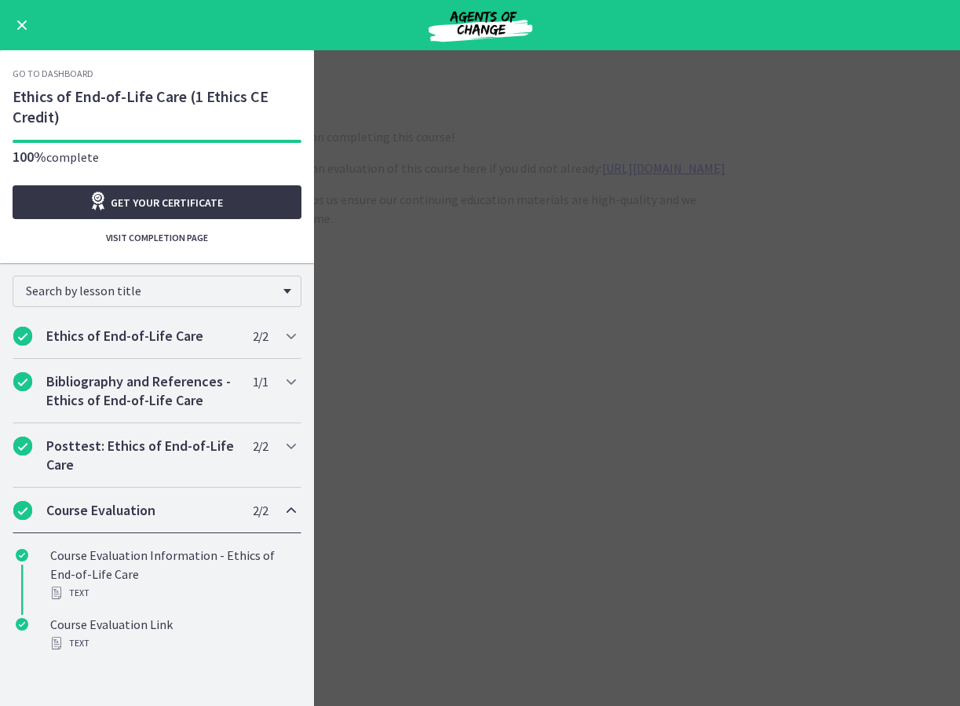
click at [131, 201] on span "Get your certificate" at bounding box center [167, 202] width 112 height 19
click at [132, 328] on h2 "Ethics of End-of-Life Care" at bounding box center [142, 336] width 192 height 19
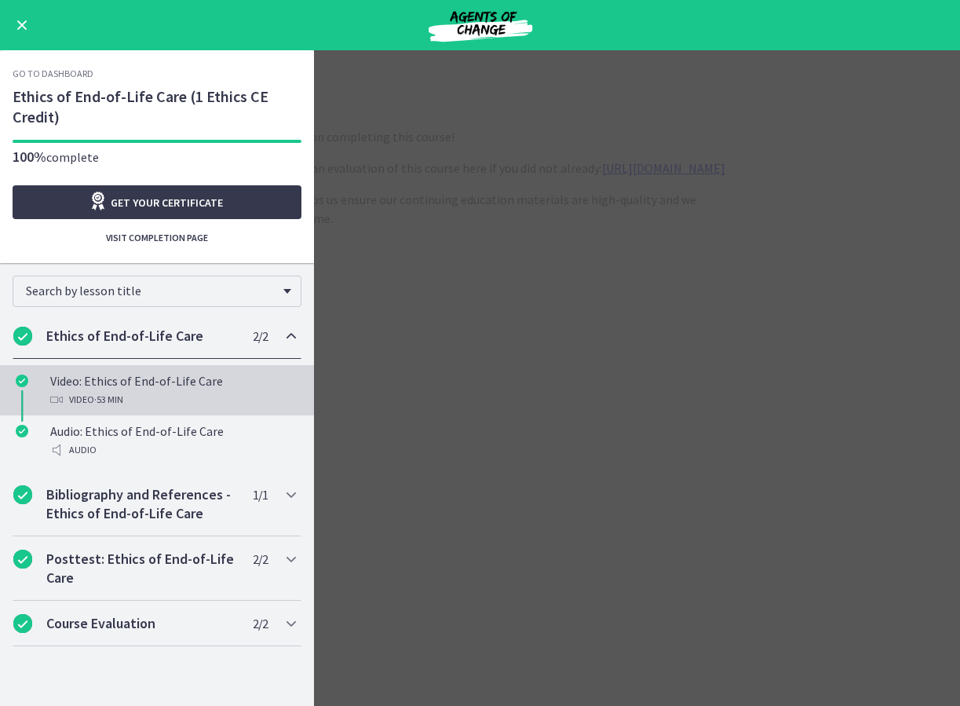
click at [120, 386] on div "Video: Ethics of End-of-Life Care Video · 53 min" at bounding box center [172, 390] width 245 height 38
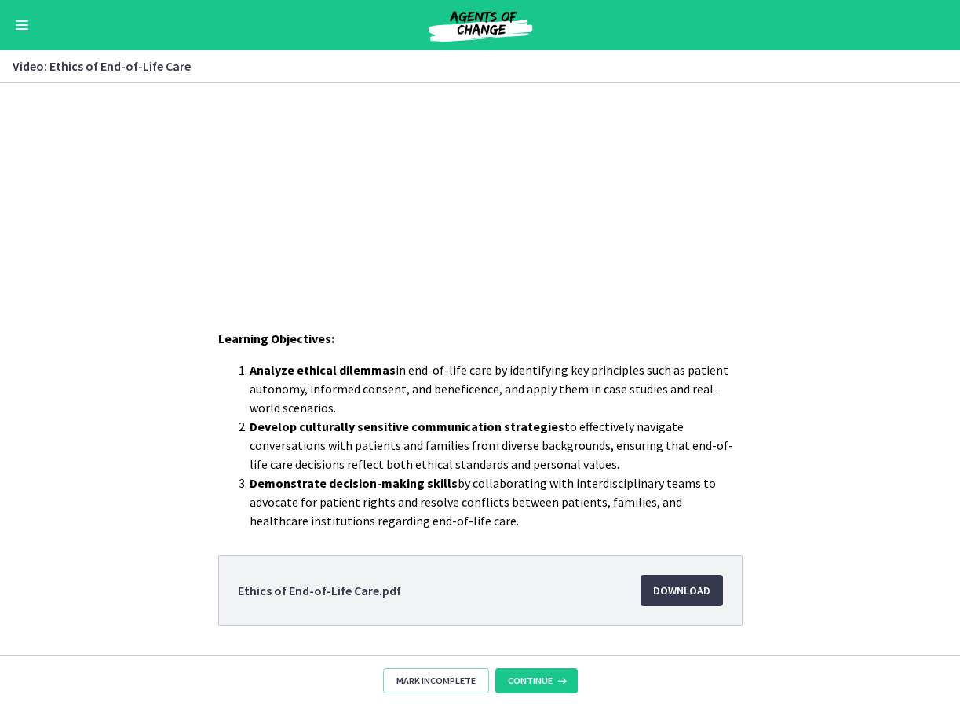
scroll to position [250, 0]
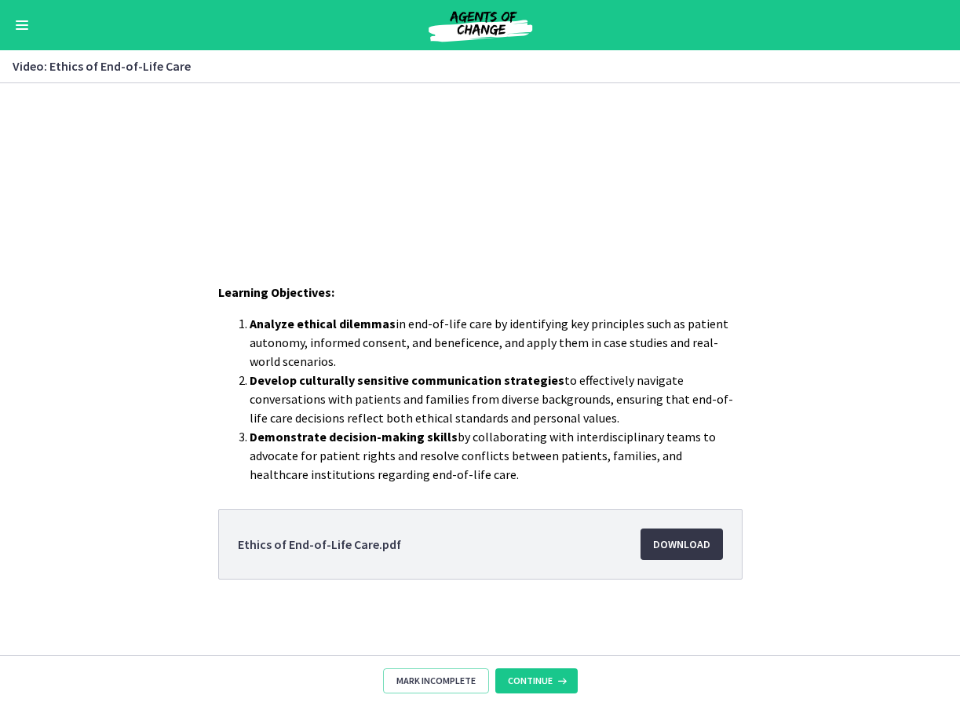
click at [684, 543] on span "Download Opens in a new window" at bounding box center [681, 544] width 57 height 19
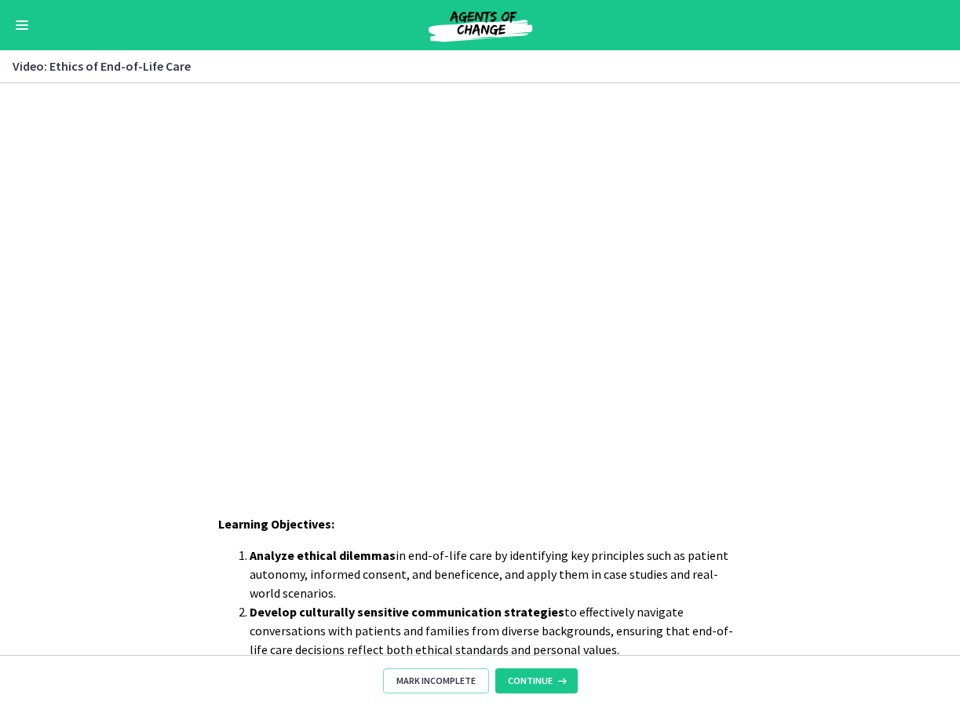
scroll to position [0, 0]
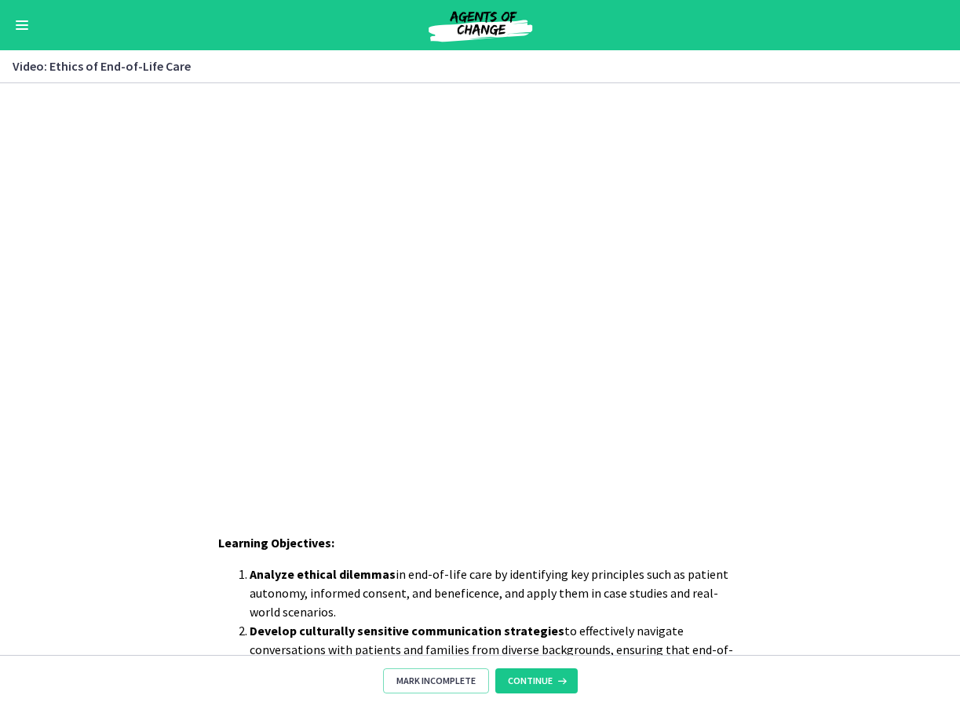
click at [27, 19] on button "Enable menu" at bounding box center [22, 25] width 19 height 19
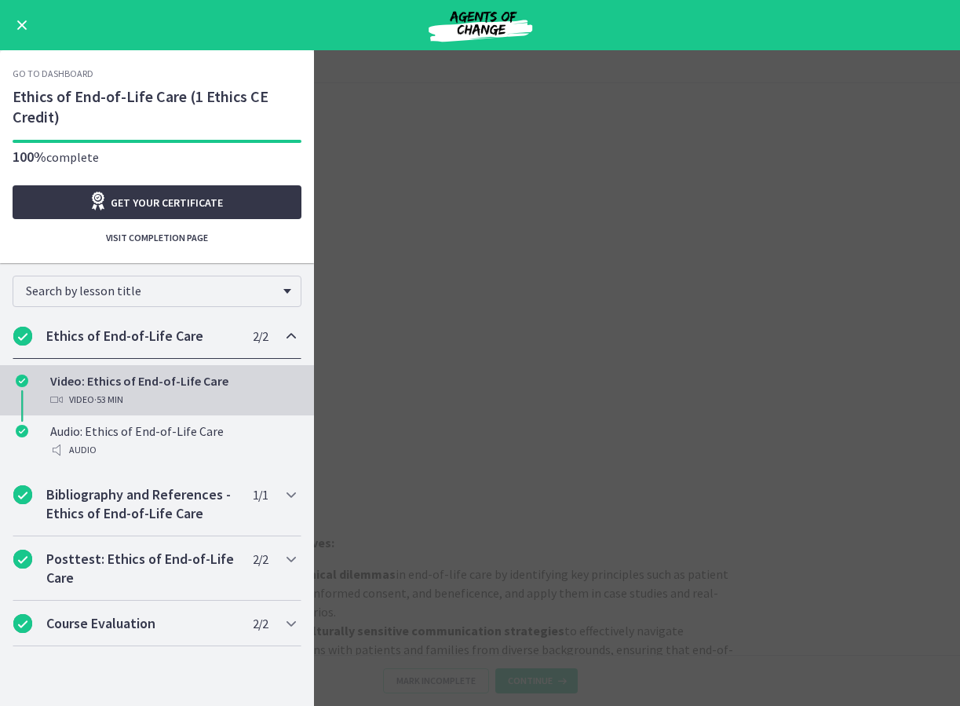
click at [109, 204] on icon "Opens in a new window" at bounding box center [100, 201] width 22 height 19
